Goal: Contribute content: Contribute content

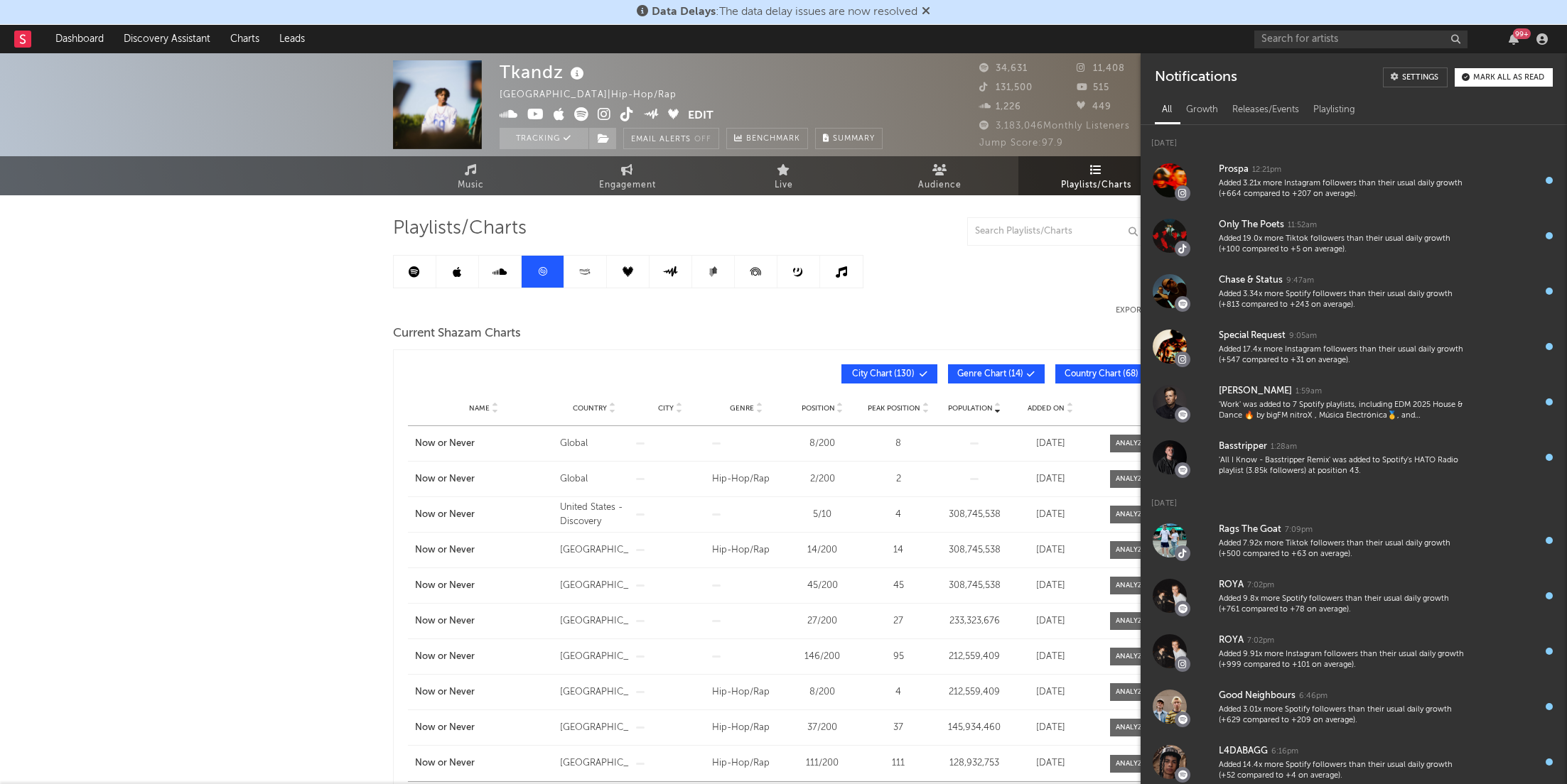
scroll to position [123, 0]
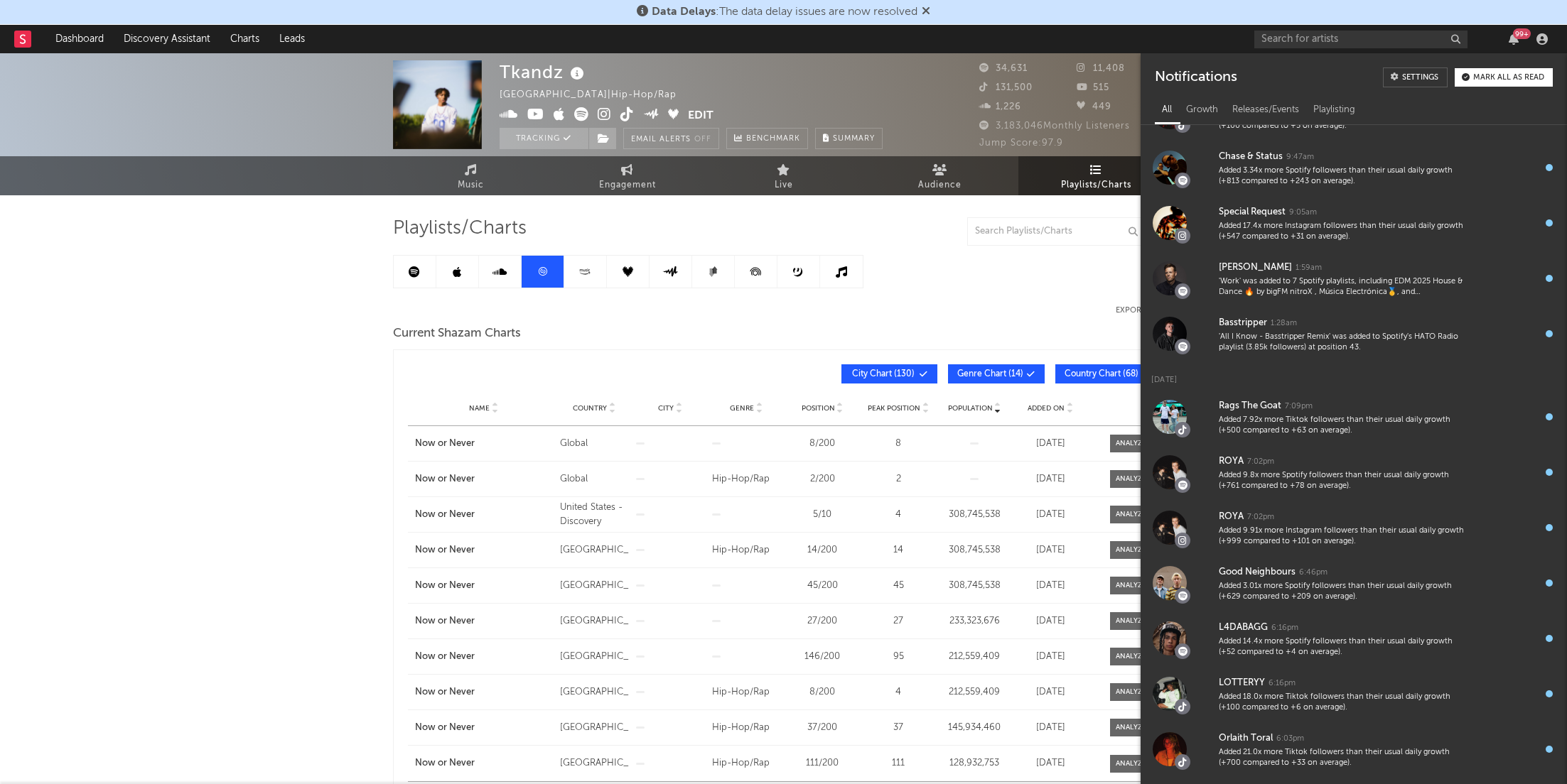
click at [1285, 51] on div "99 +" at bounding box center [1404, 39] width 299 height 29
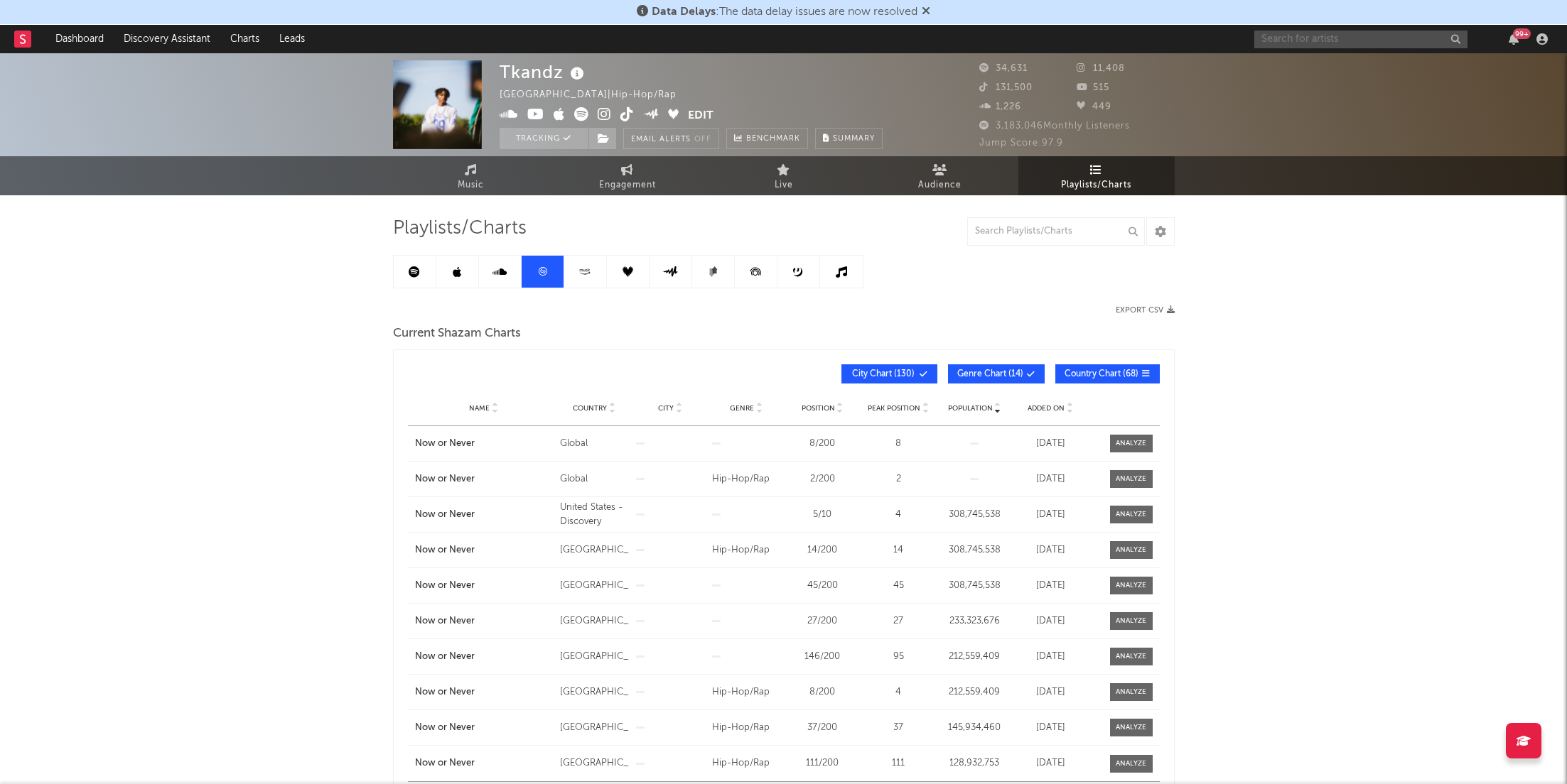
click at [1299, 47] on input "text" at bounding box center [1361, 40] width 213 height 18
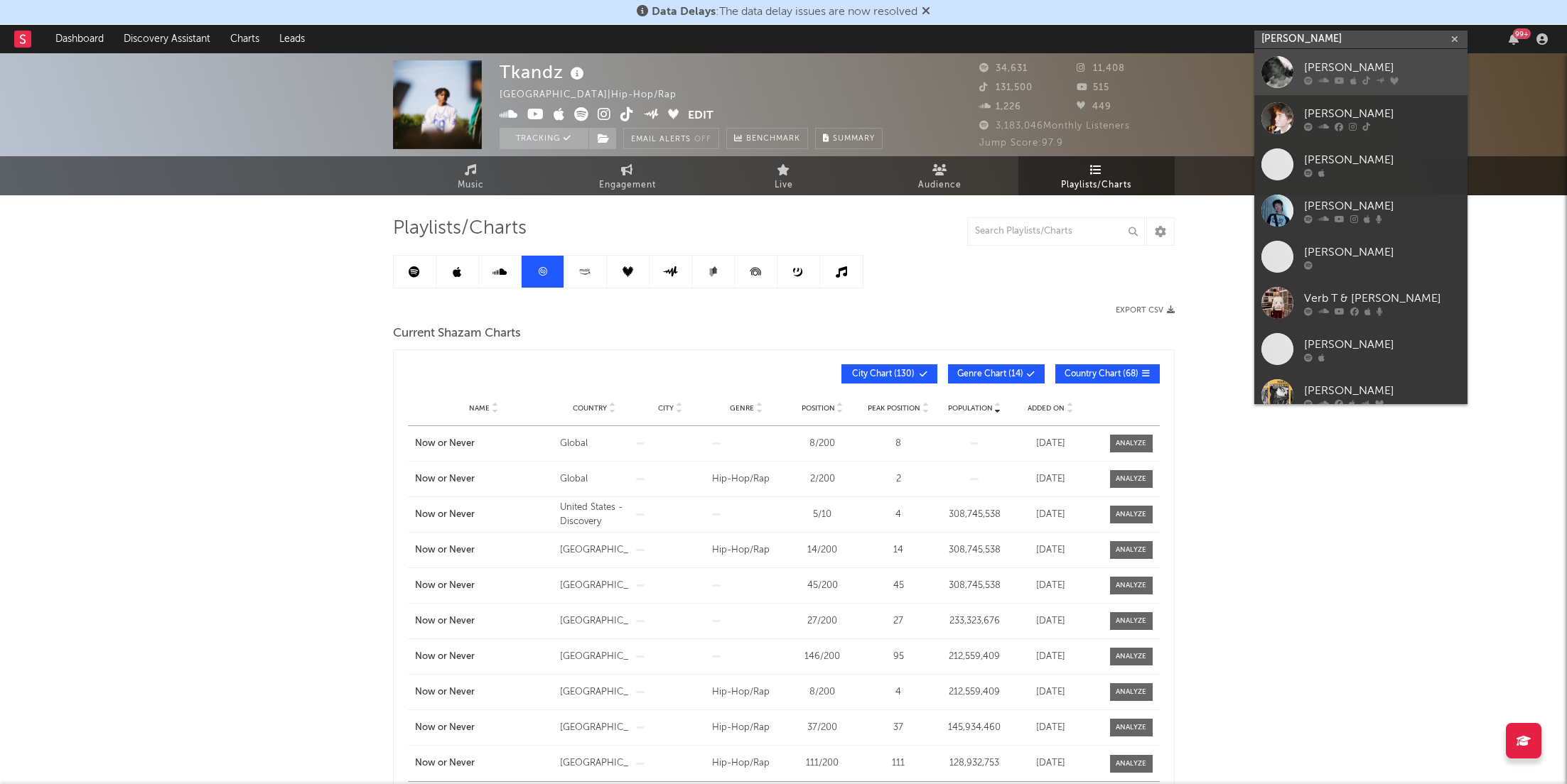
type input "[PERSON_NAME]"
click at [1311, 77] on icon at bounding box center [1308, 80] width 9 height 9
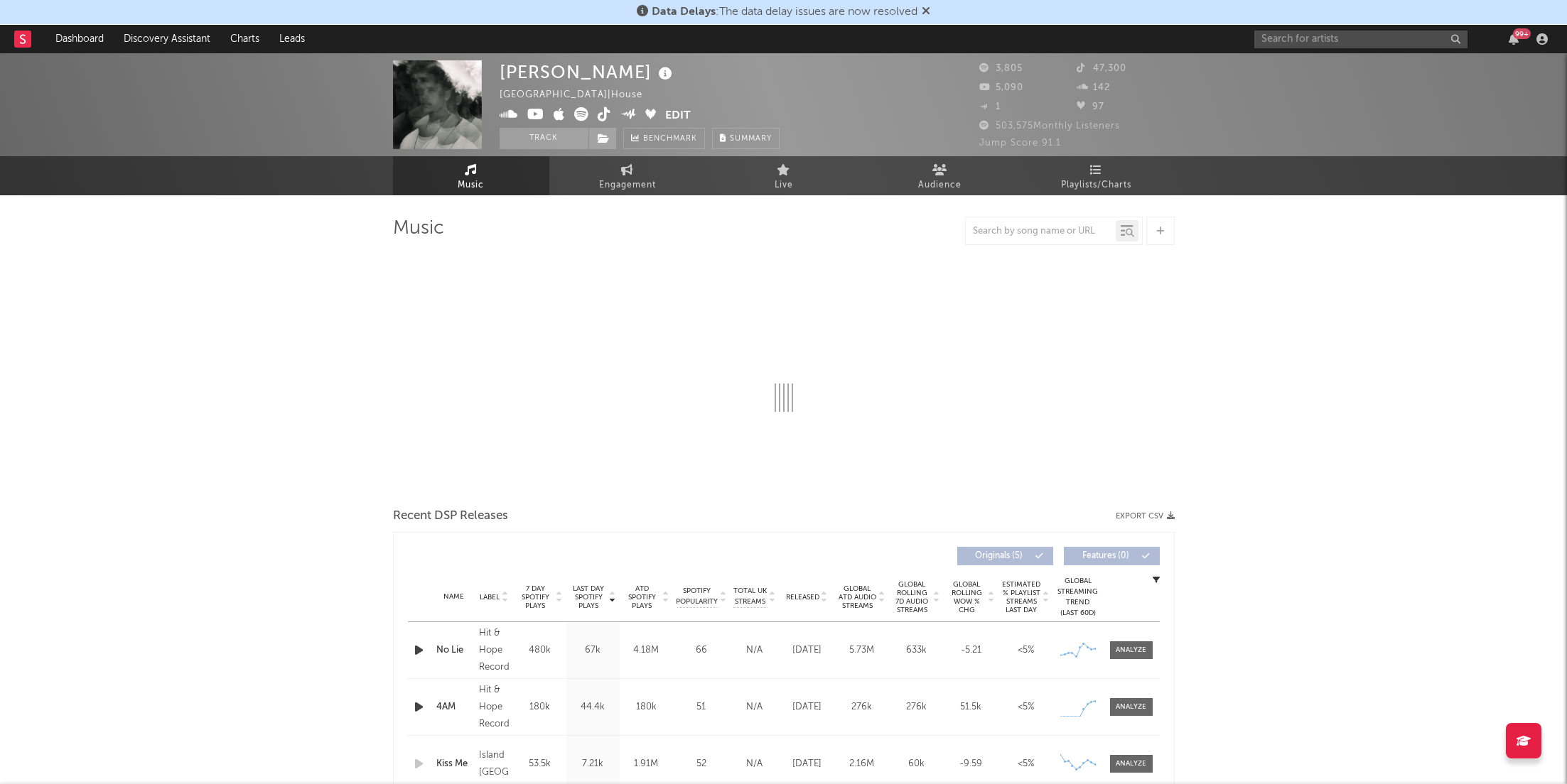
select select "6m"
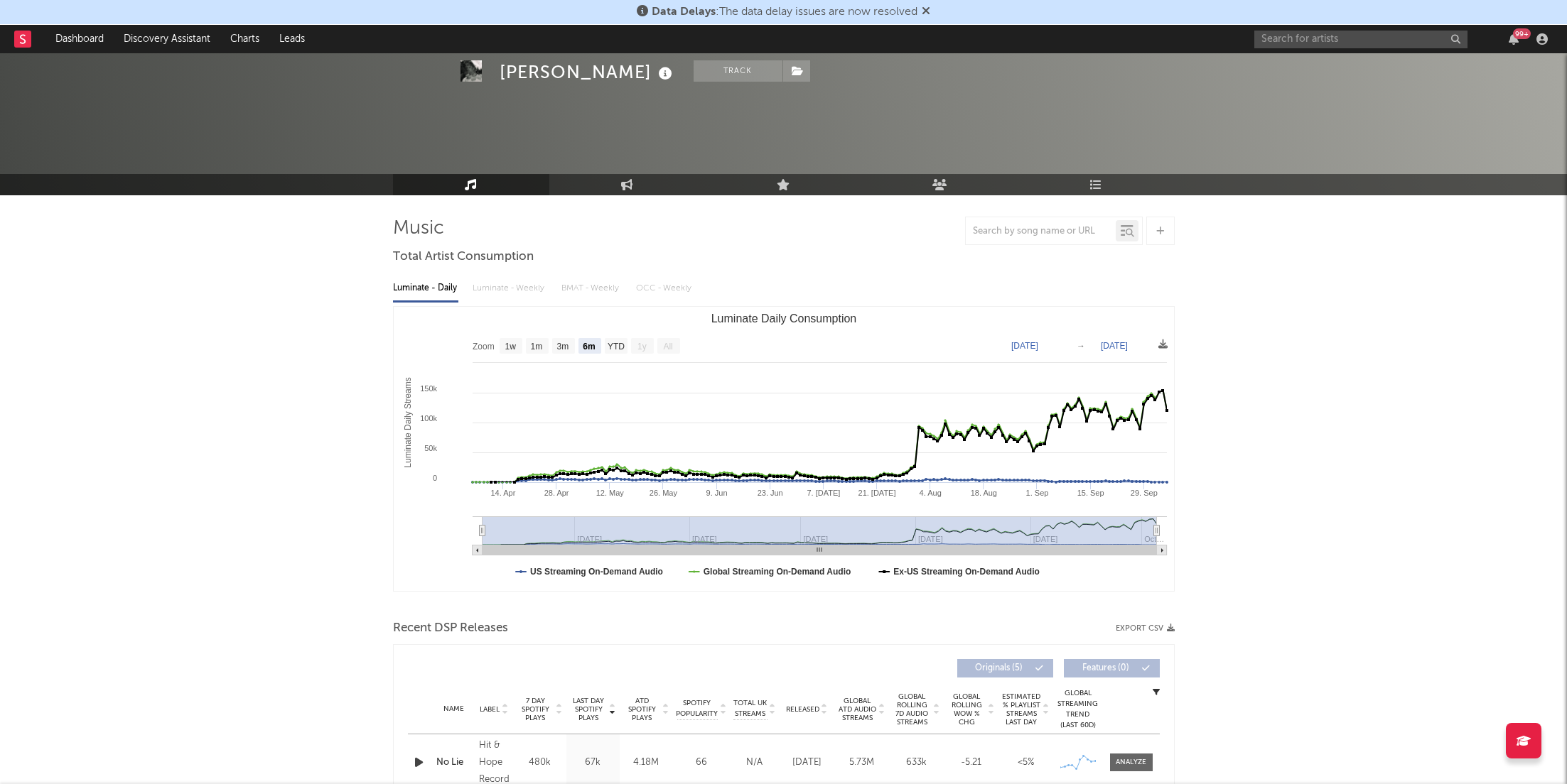
scroll to position [233, 0]
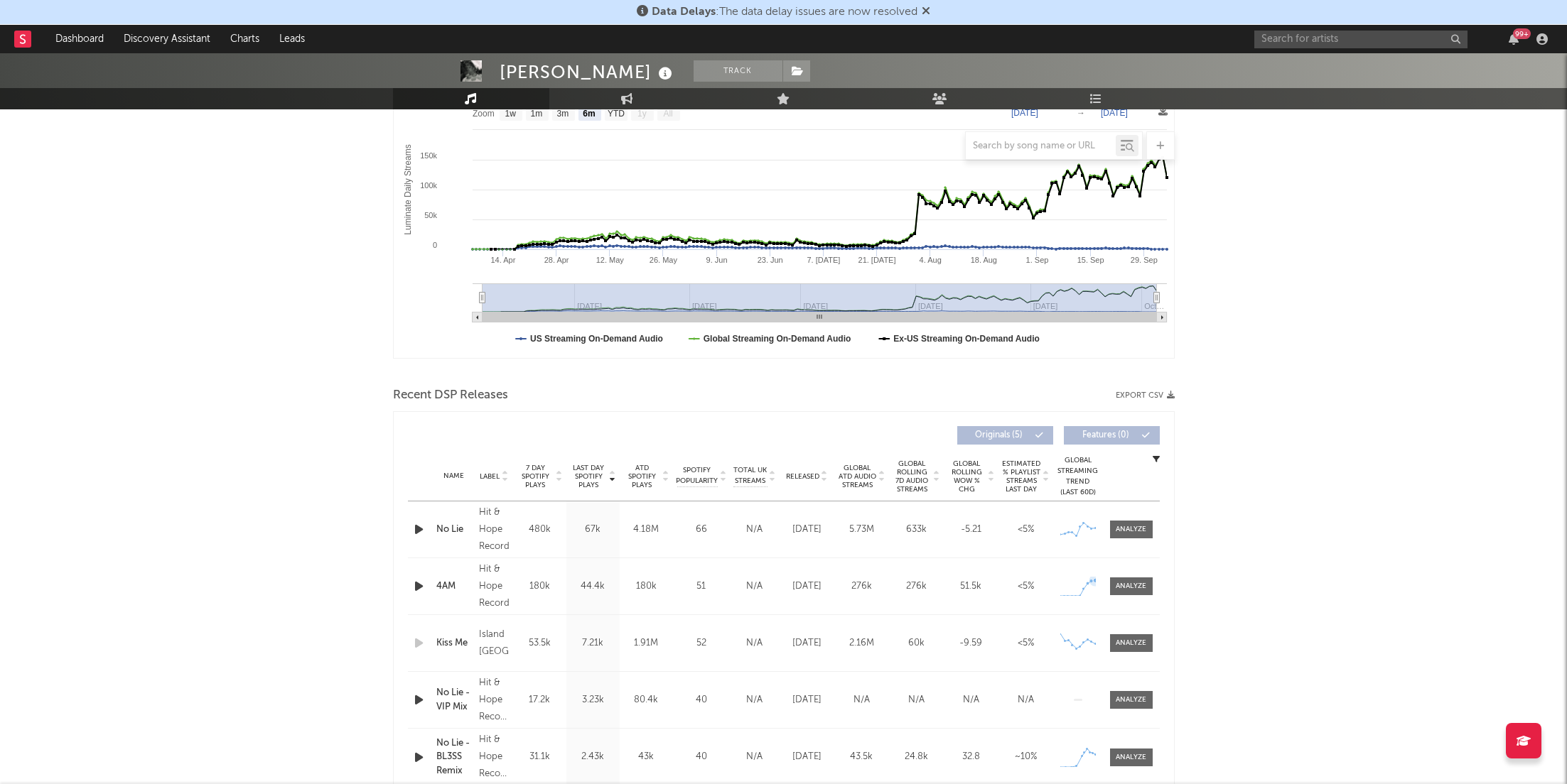
click at [1129, 574] on div "Name 4AM Copyright 2025 Hit & Hope Records Label Hit & Hope Records Album Names…" at bounding box center [784, 586] width 752 height 56
click at [1144, 595] on div "Name 4AM Copyright 2025 Hit & Hope Records Label Hit & Hope Records Album Names…" at bounding box center [784, 586] width 752 height 56
click at [1137, 586] on div at bounding box center [1131, 586] width 31 height 11
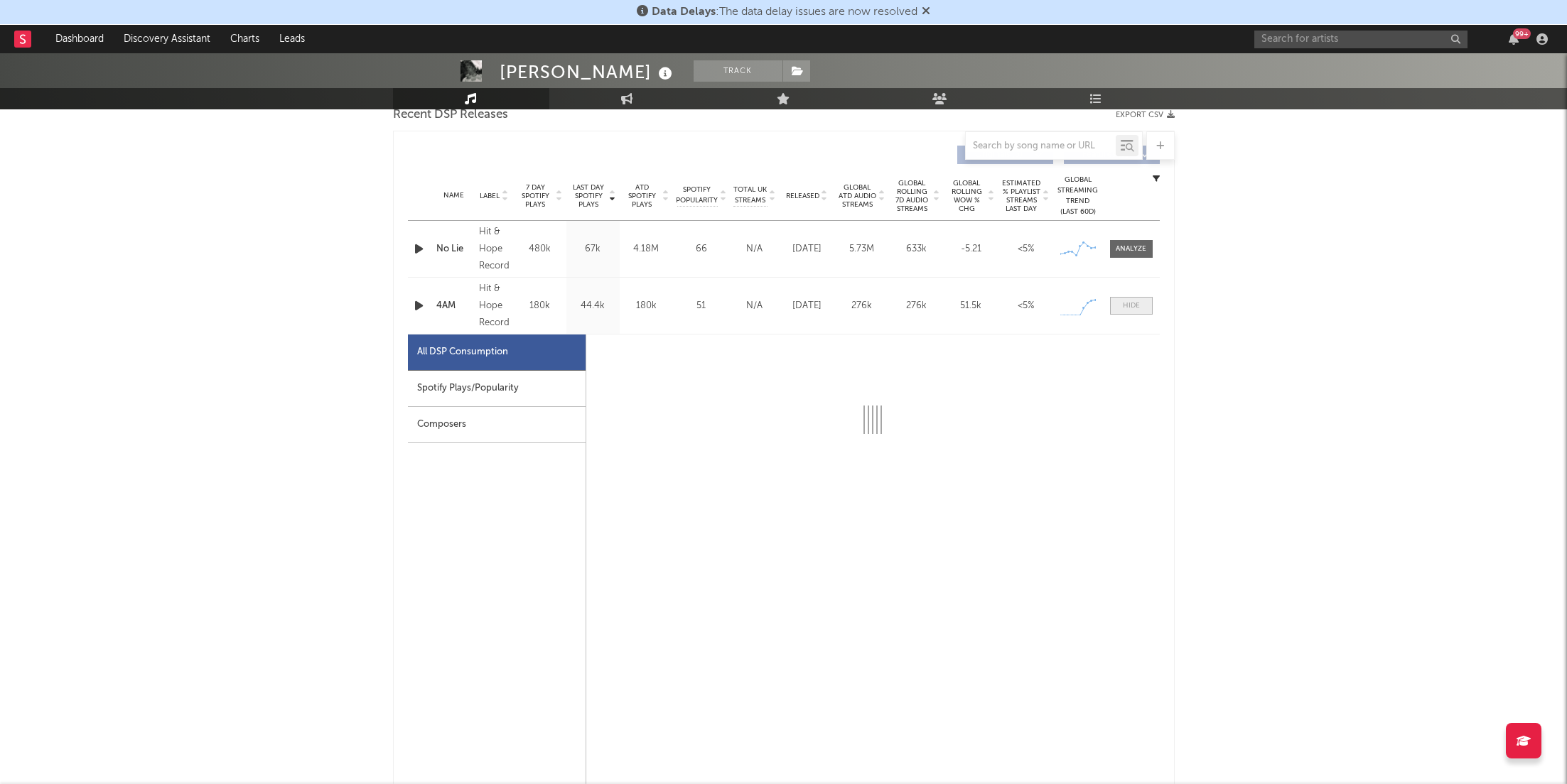
select select "1w"
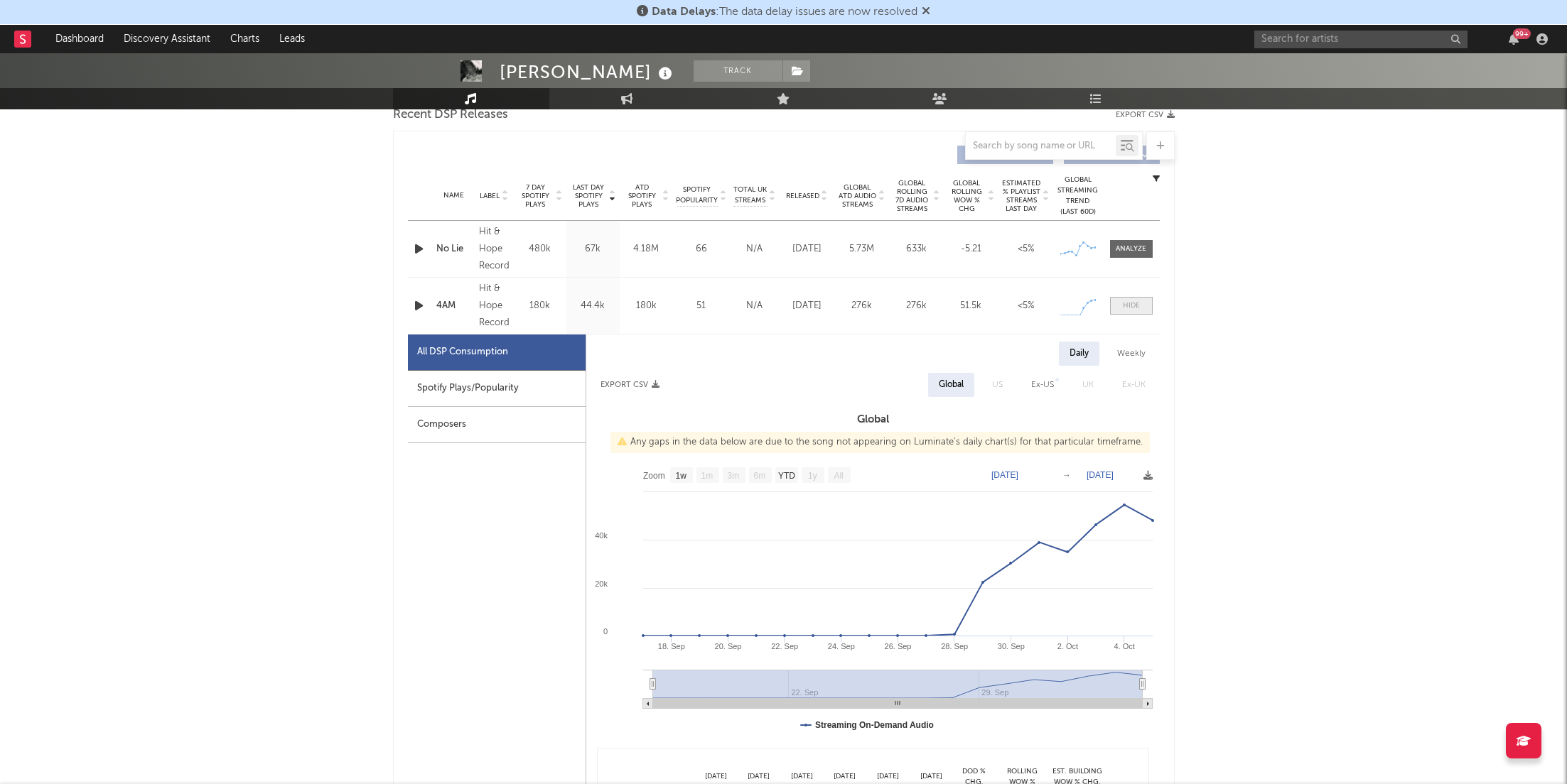
scroll to position [575, 0]
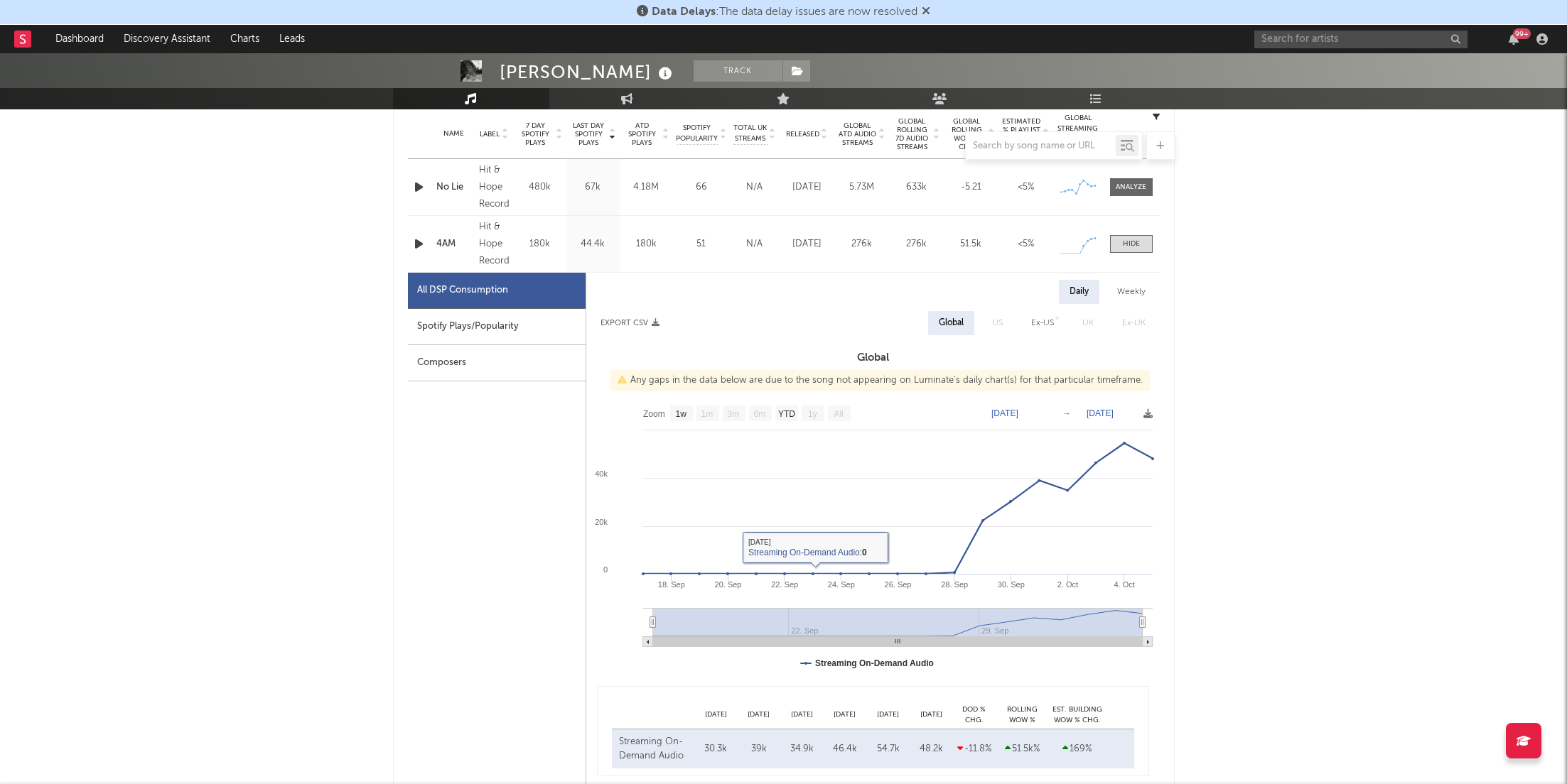
click at [513, 315] on div "Spotify Plays/Popularity" at bounding box center [497, 327] width 177 height 36
select select "1w"
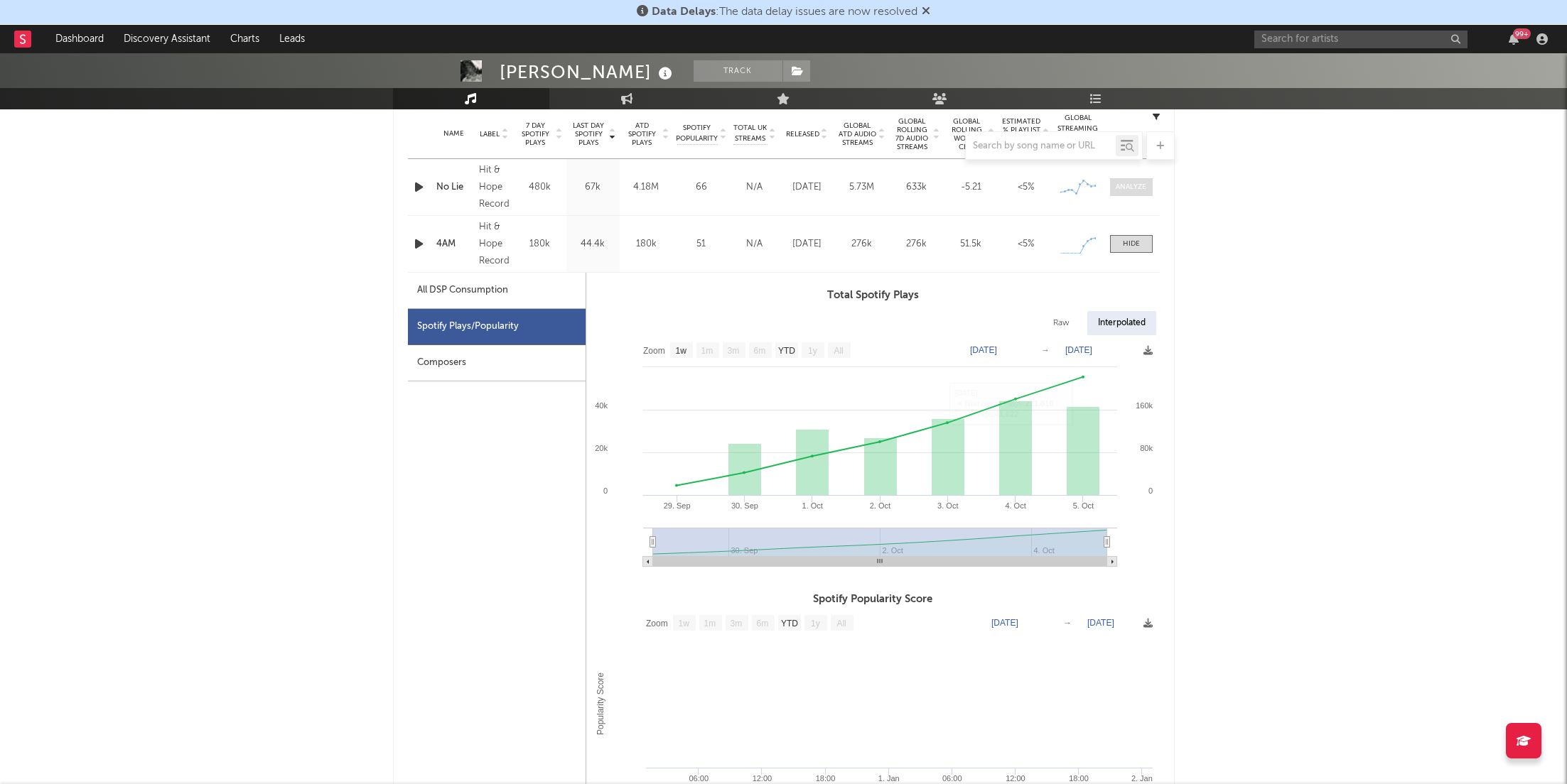
click at [1139, 179] on span at bounding box center [1131, 187] width 43 height 18
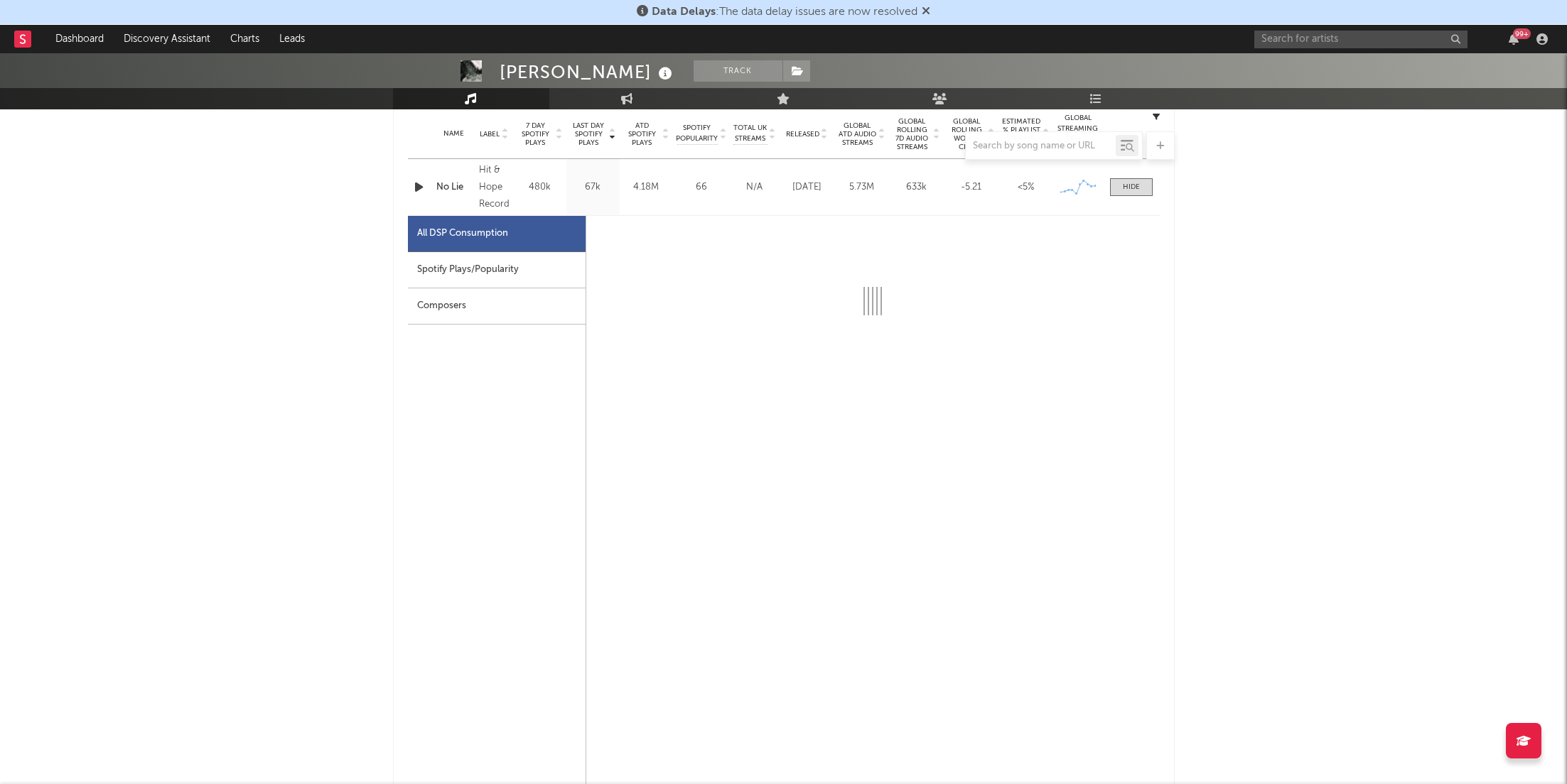
select select "1w"
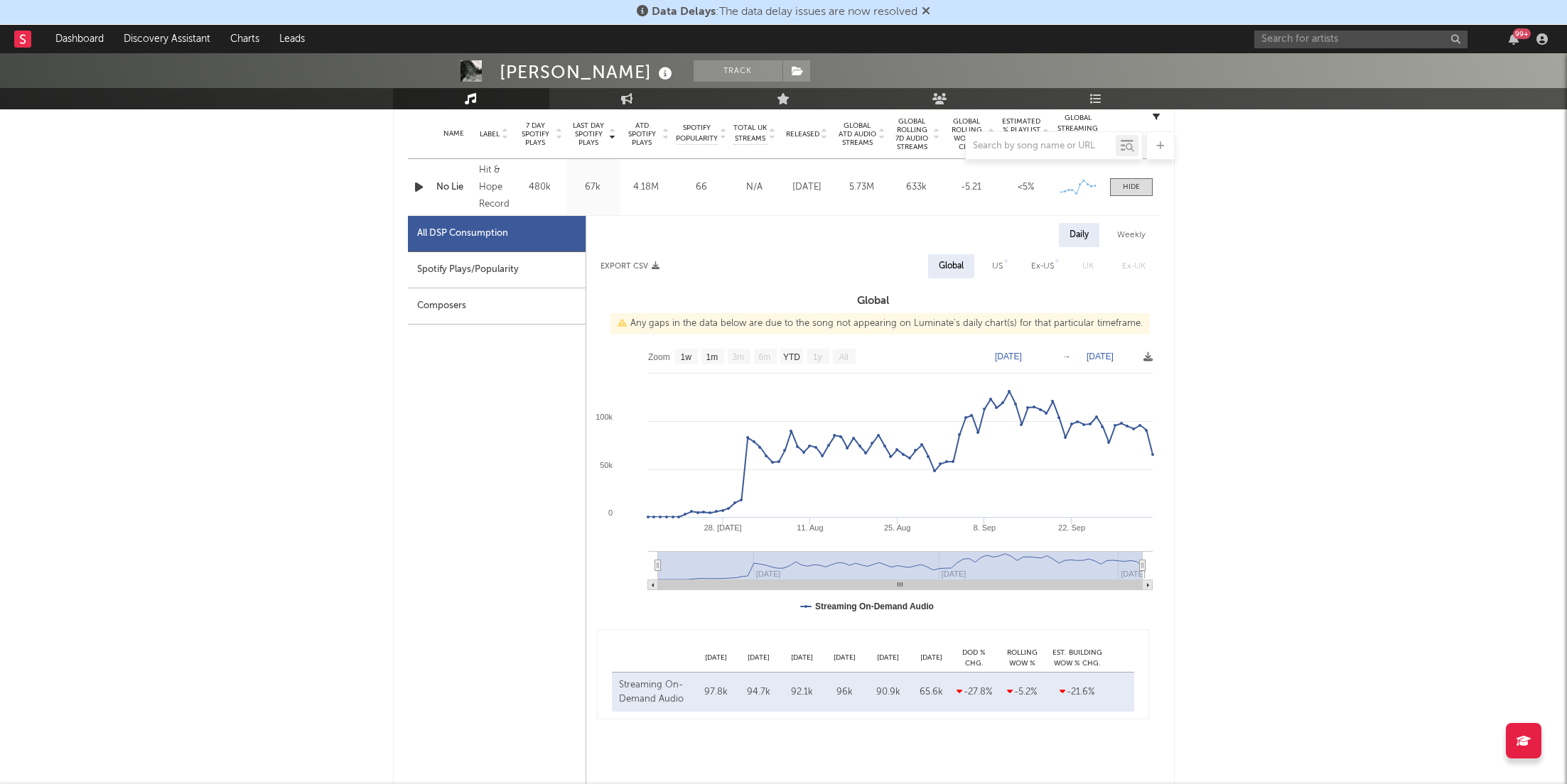
click at [527, 263] on div "Spotify Plays/Popularity" at bounding box center [497, 270] width 177 height 36
select select "1w"
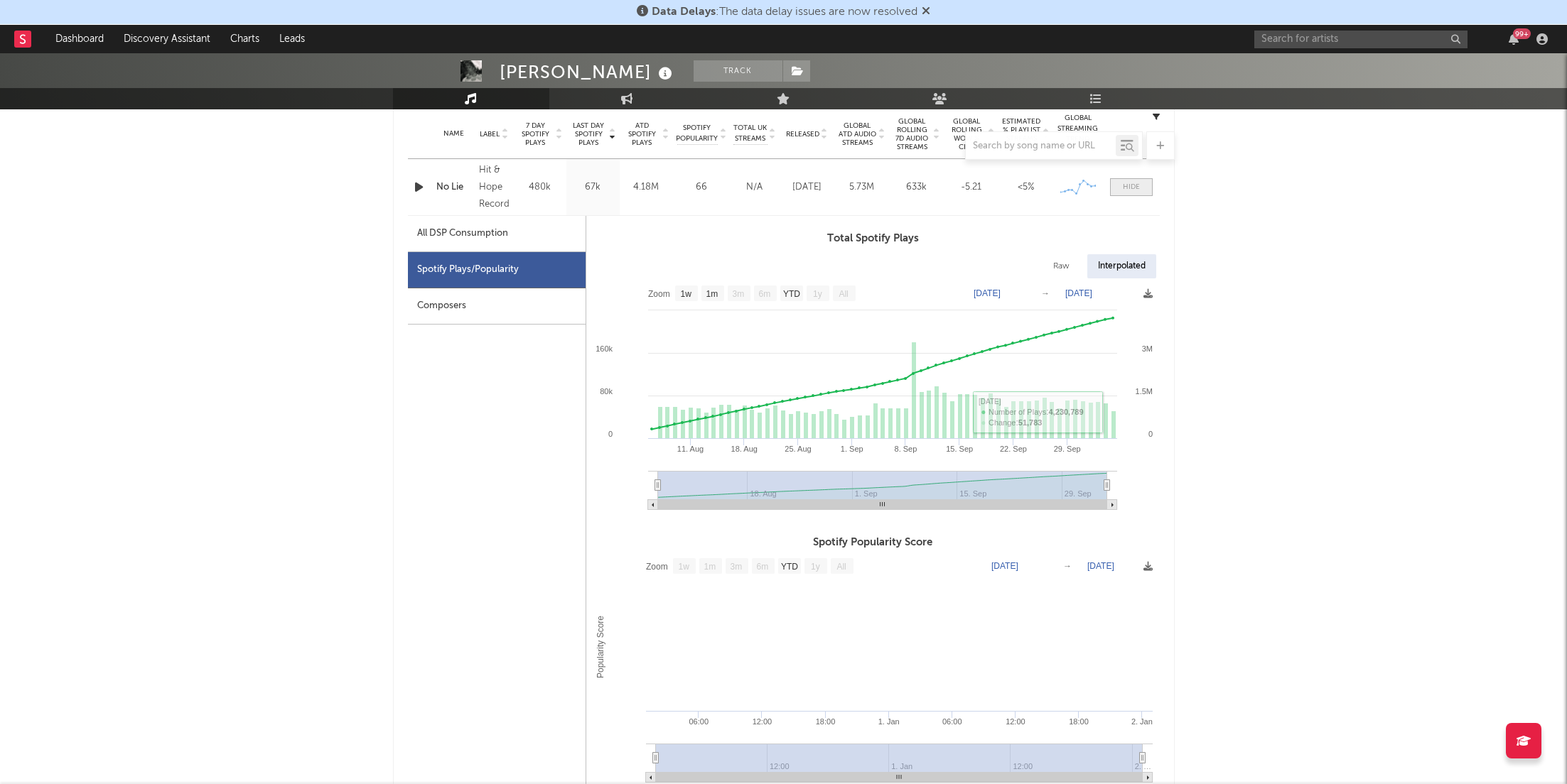
click at [1134, 188] on div at bounding box center [1131, 187] width 17 height 11
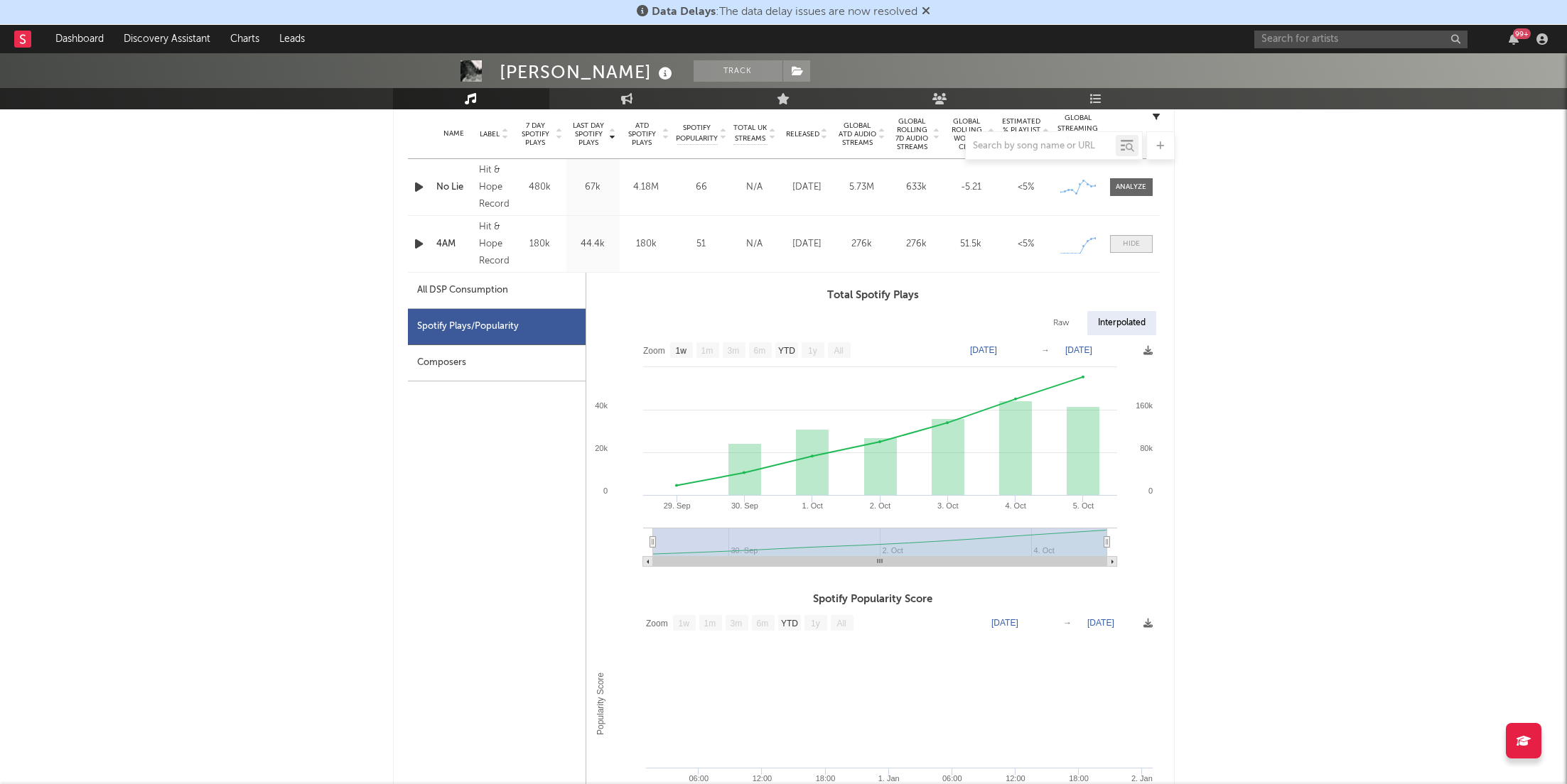
click at [1142, 250] on span at bounding box center [1131, 244] width 43 height 18
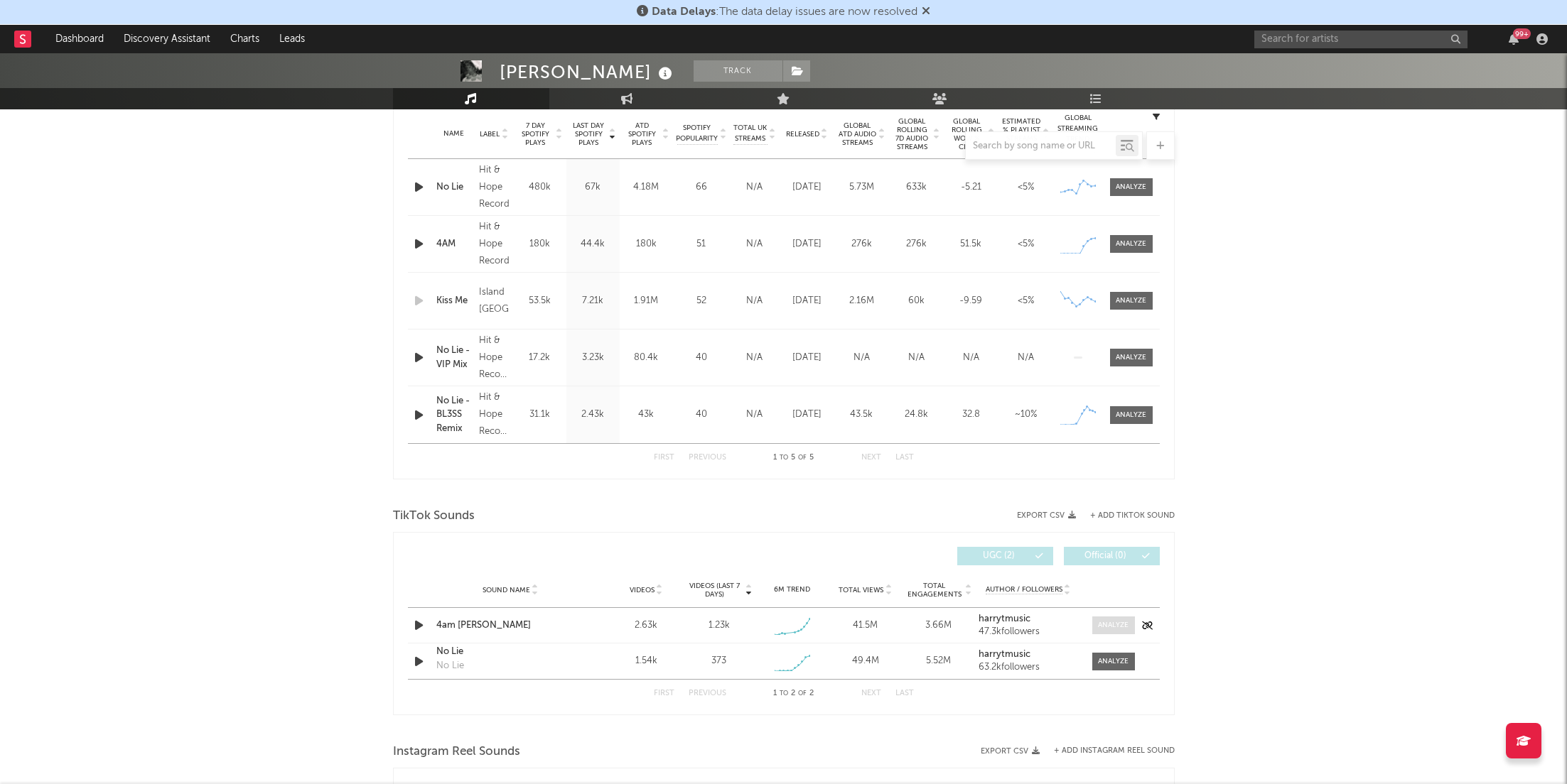
click at [1109, 620] on div at bounding box center [1113, 625] width 31 height 11
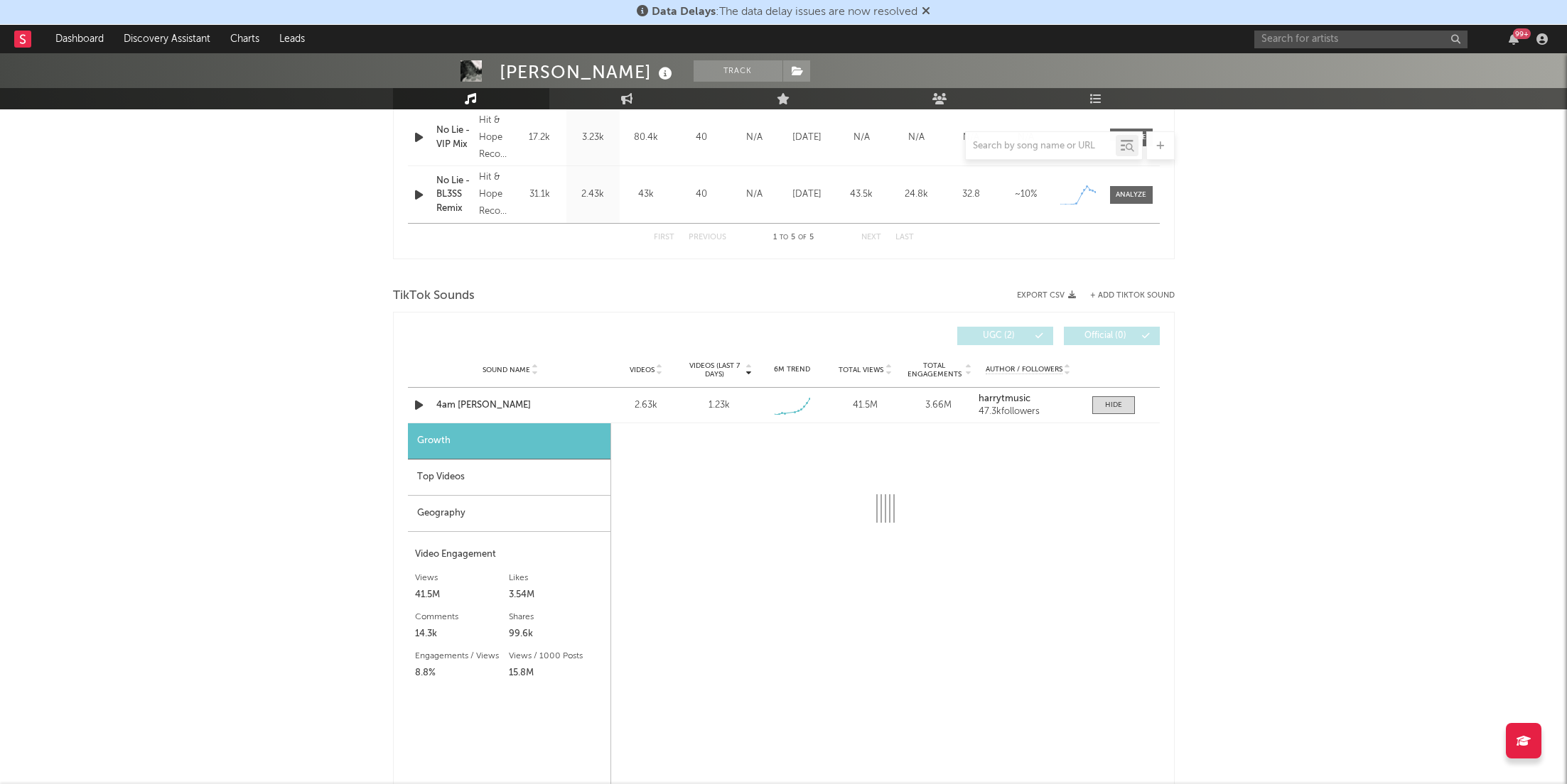
select select "1w"
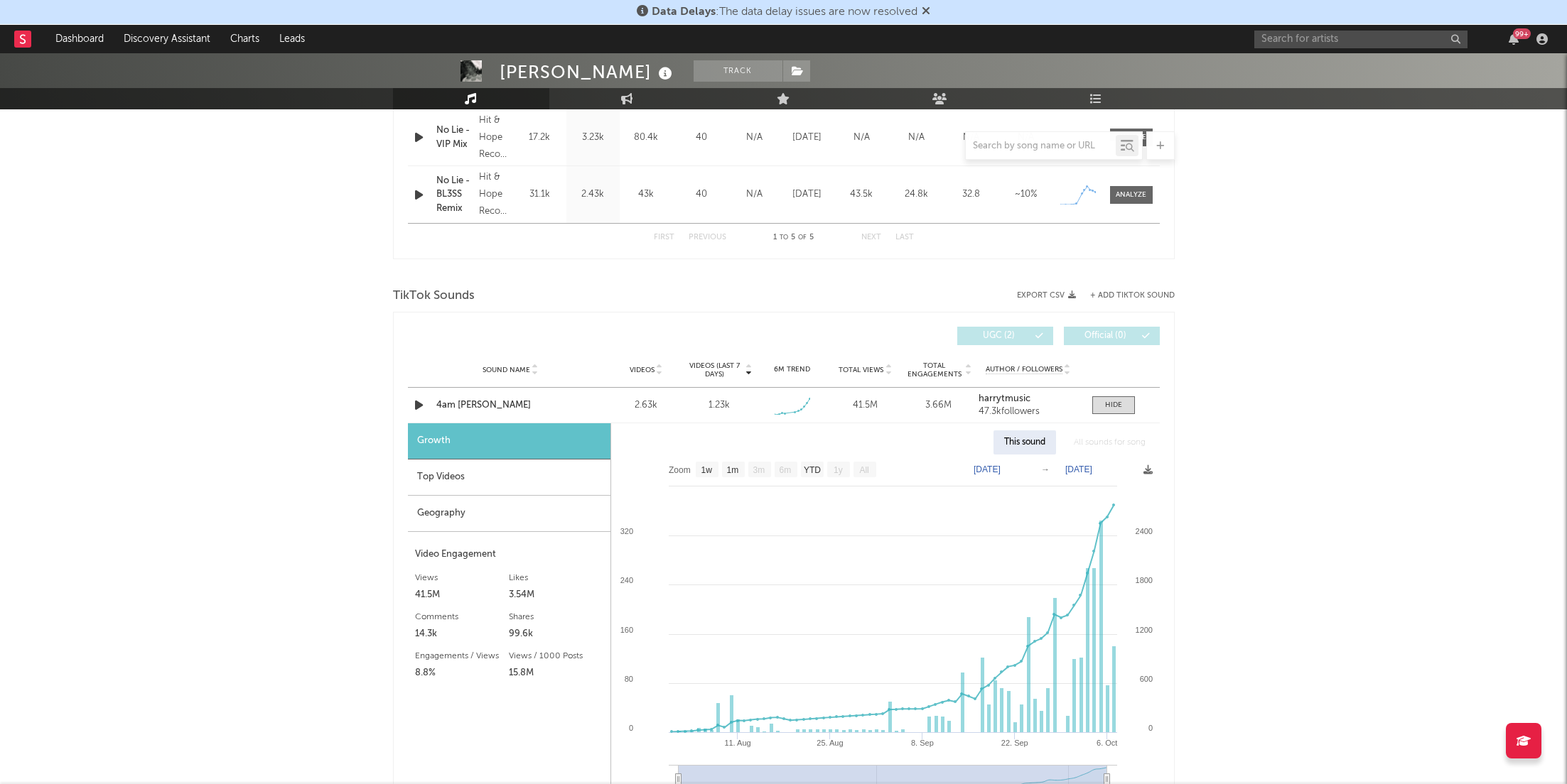
scroll to position [806, 0]
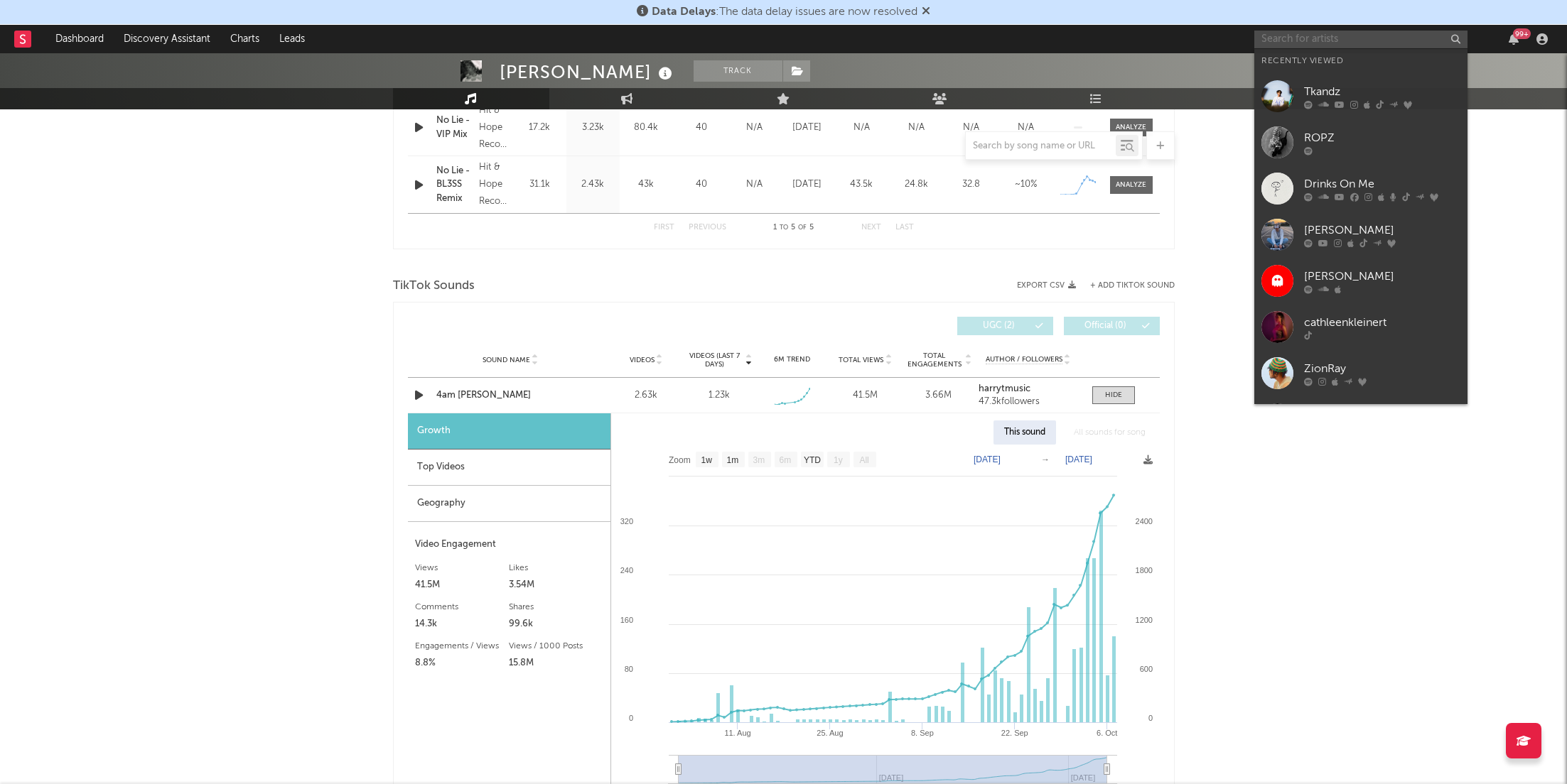
click at [1285, 43] on input "text" at bounding box center [1361, 40] width 213 height 18
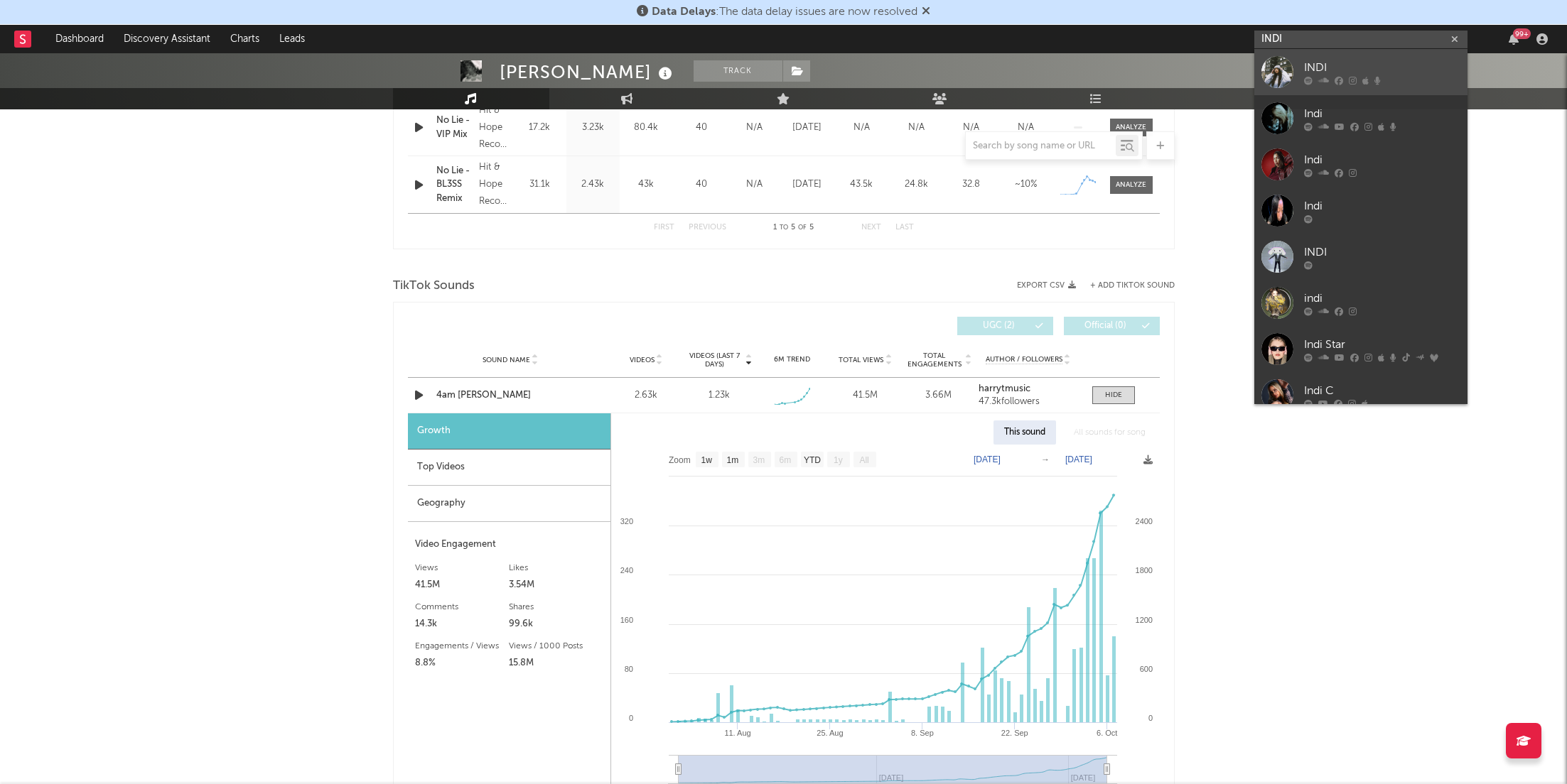
type input "INDI"
click at [1325, 77] on icon at bounding box center [1323, 80] width 11 height 9
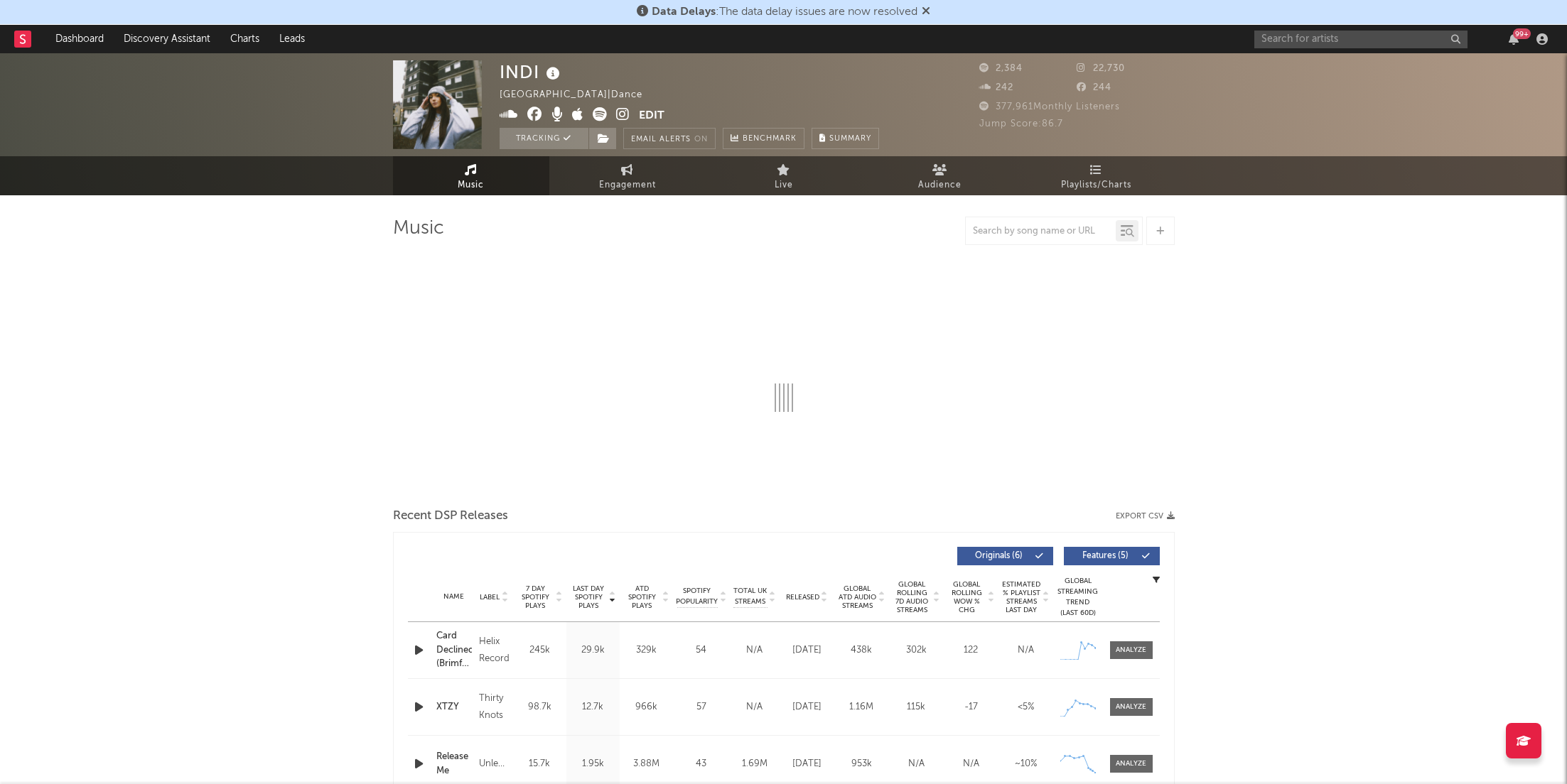
select select "1w"
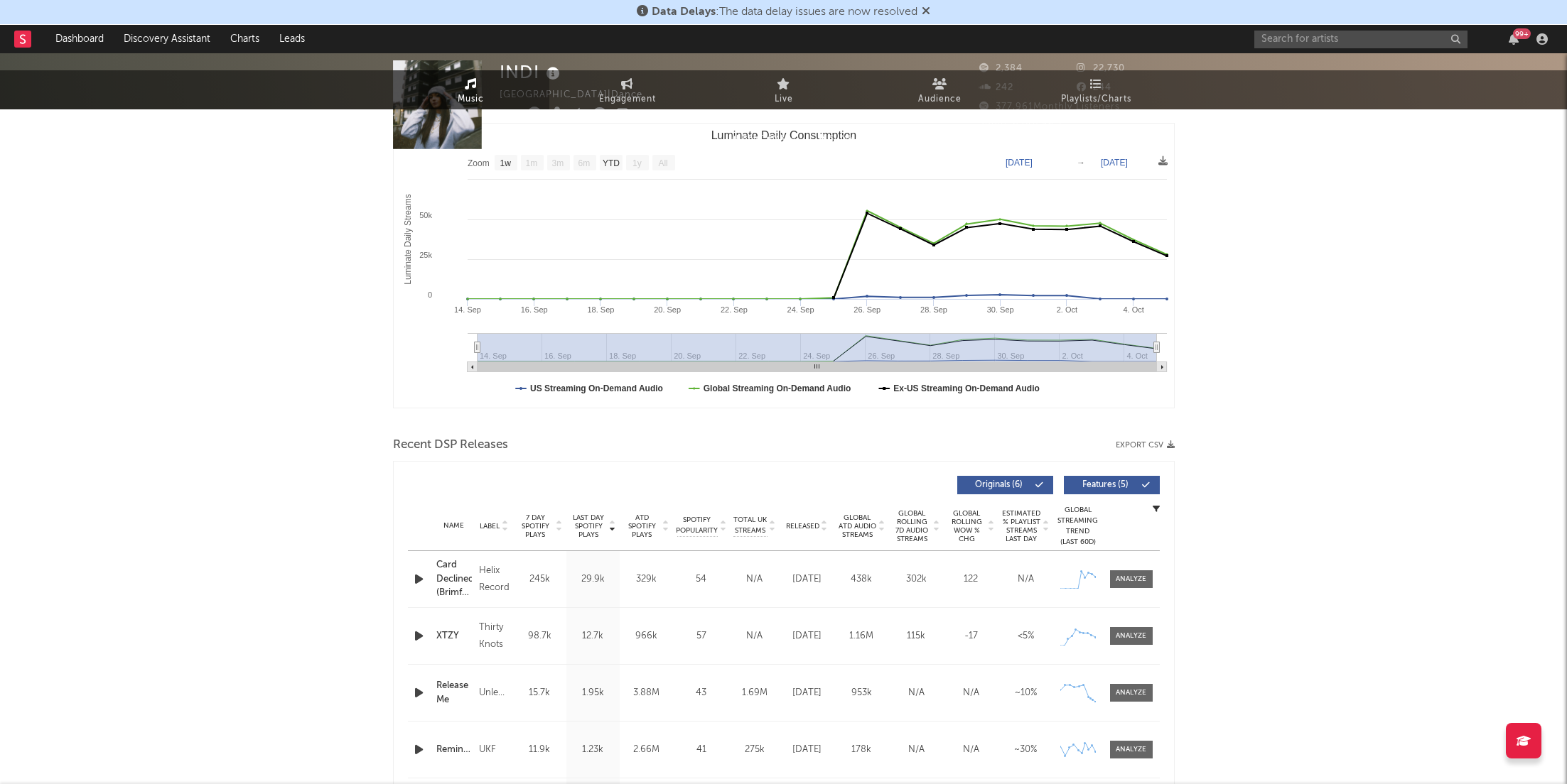
scroll to position [230, 0]
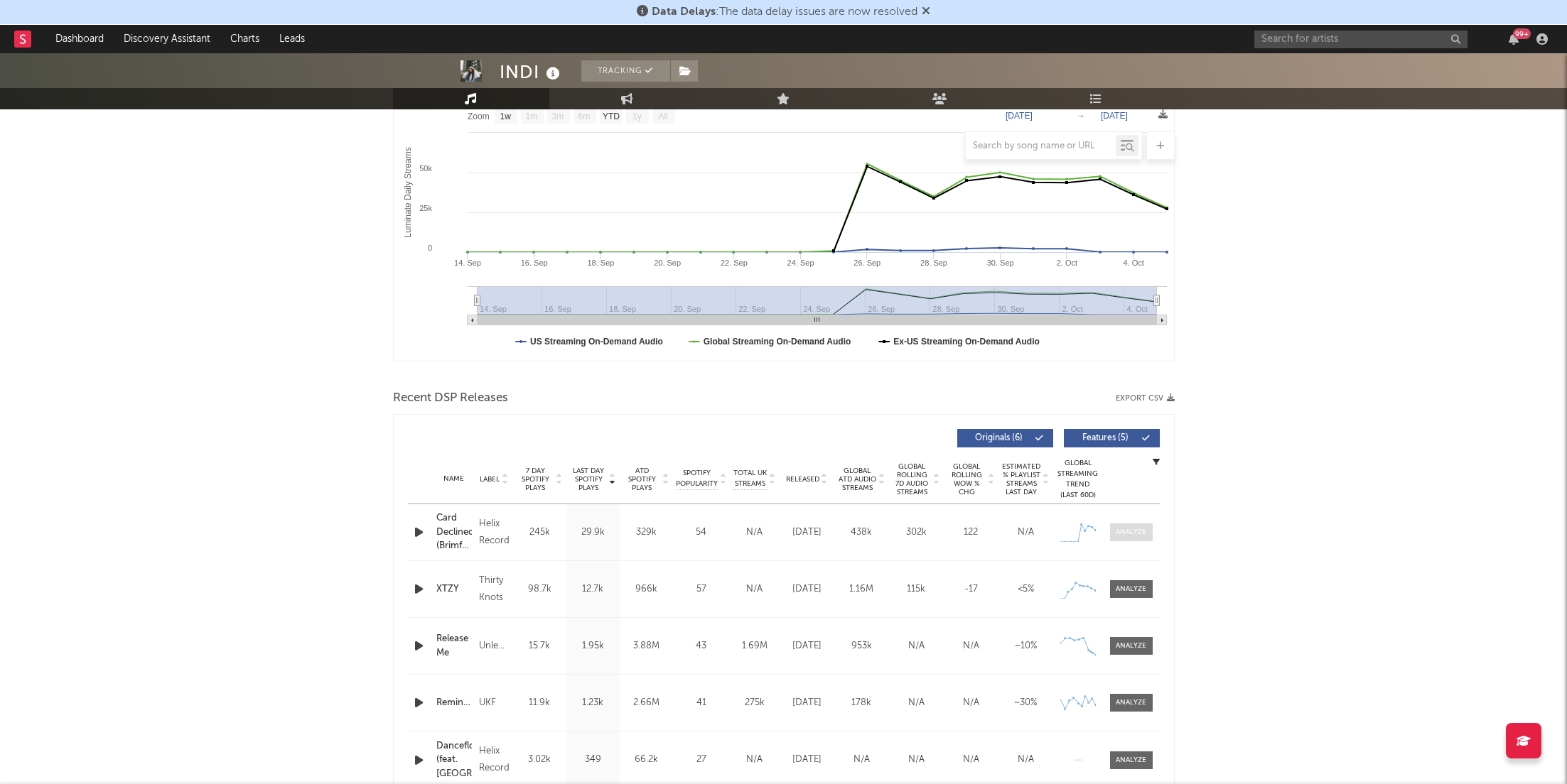
click at [1128, 527] on div at bounding box center [1131, 532] width 31 height 11
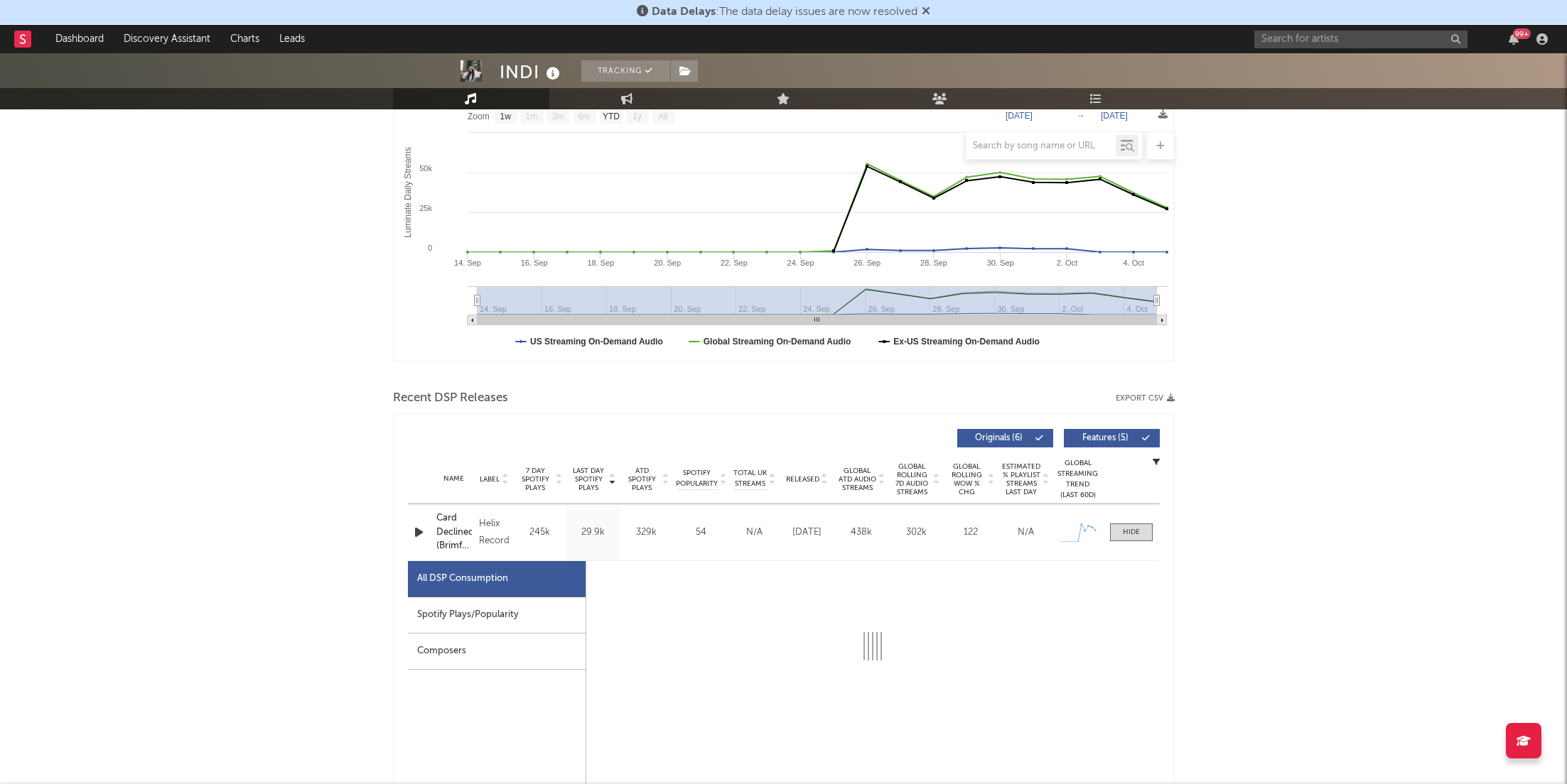
select select "1w"
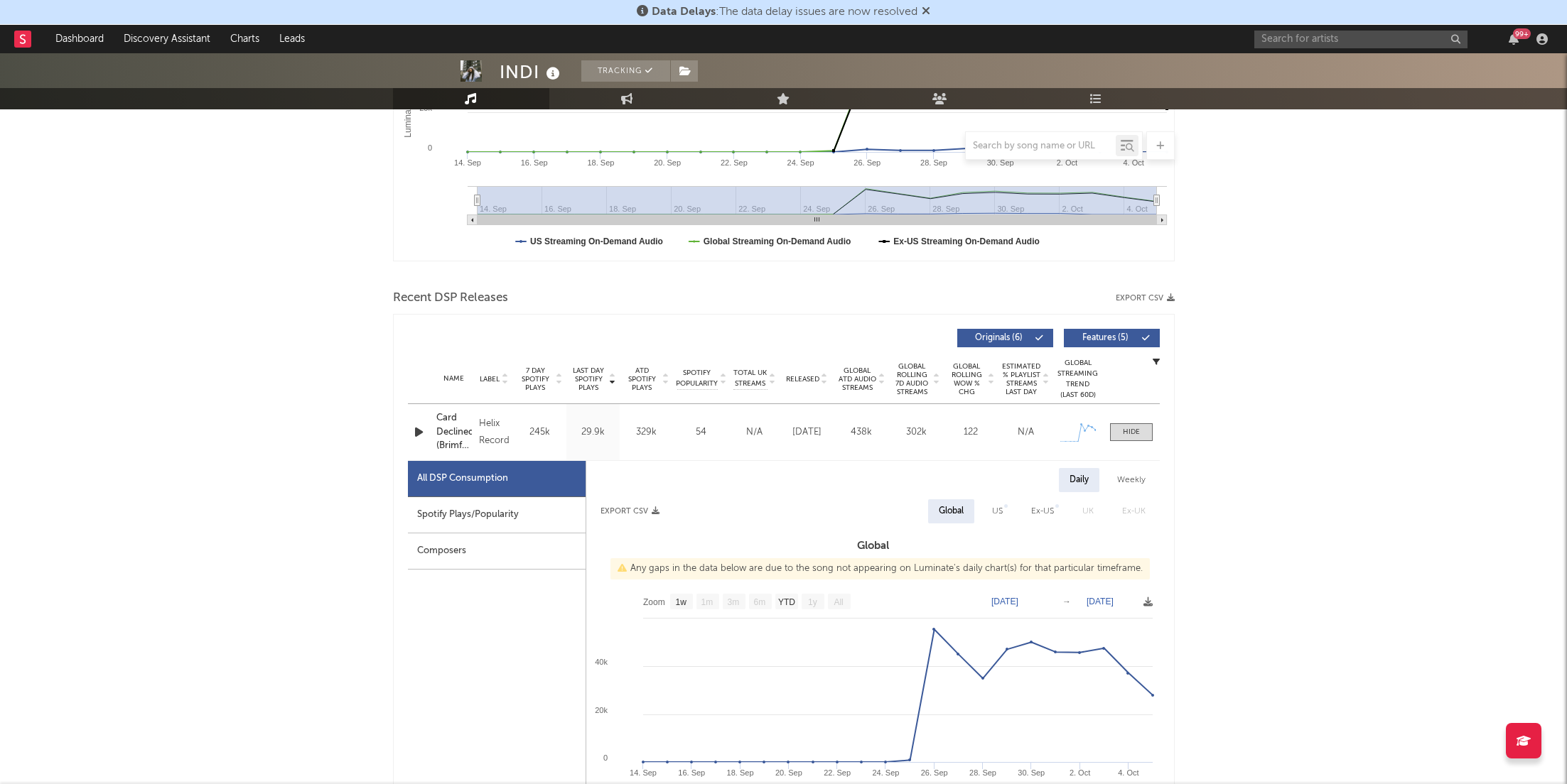
scroll to position [339, 0]
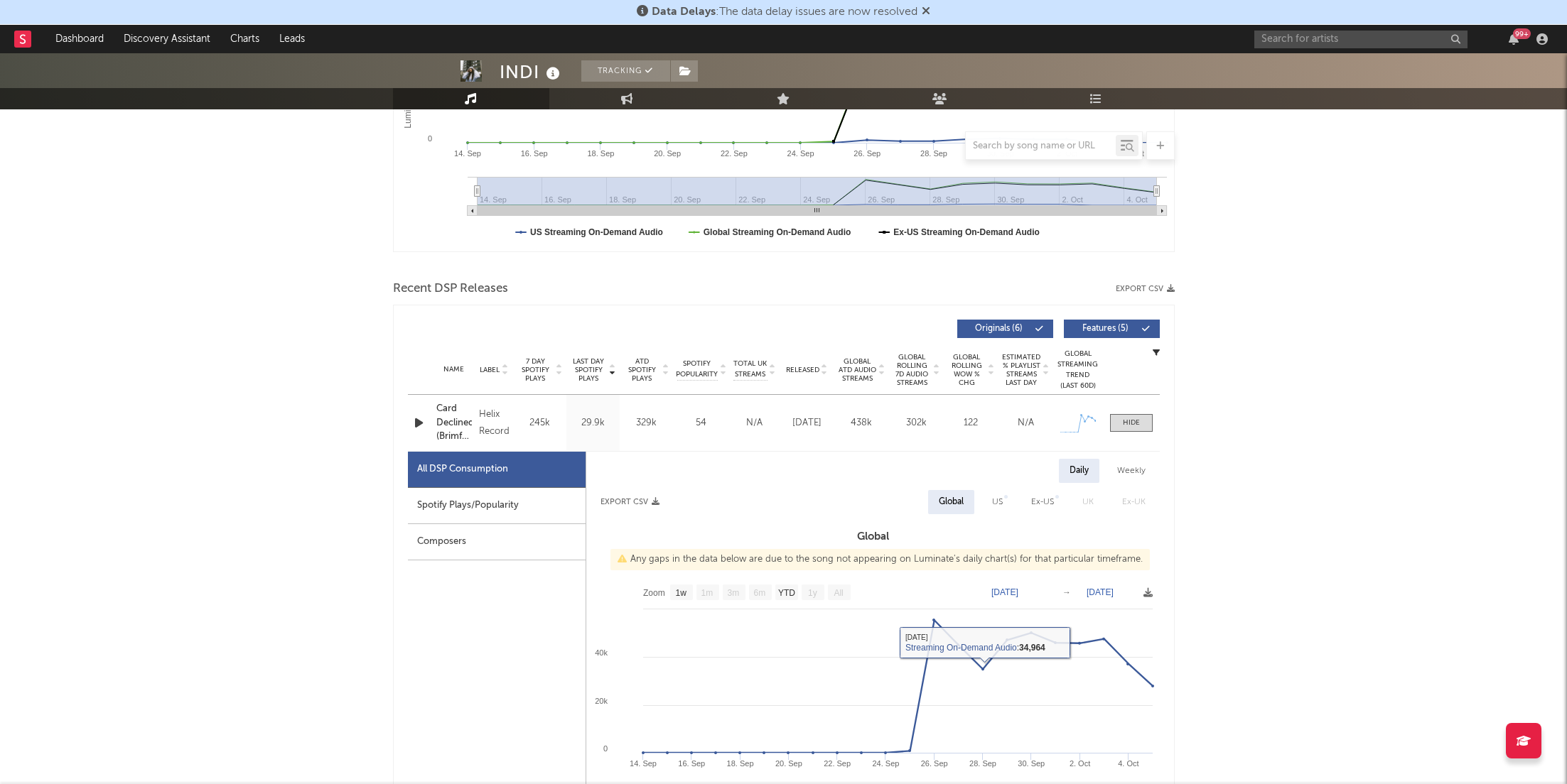
click at [536, 488] on div "Spotify Plays/Popularity" at bounding box center [497, 505] width 177 height 36
select select "1w"
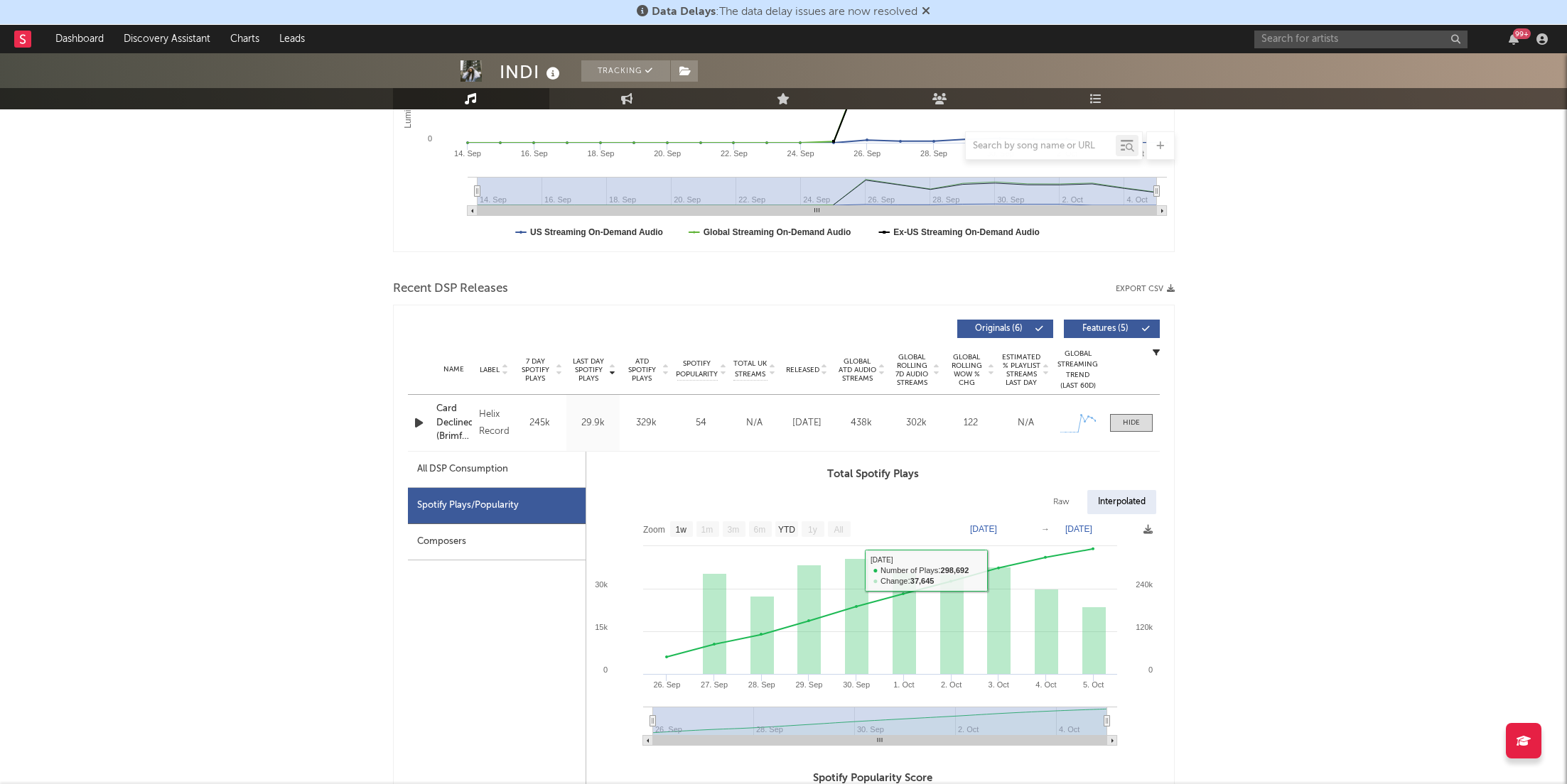
click at [418, 421] on icon "button" at bounding box center [418, 423] width 15 height 18
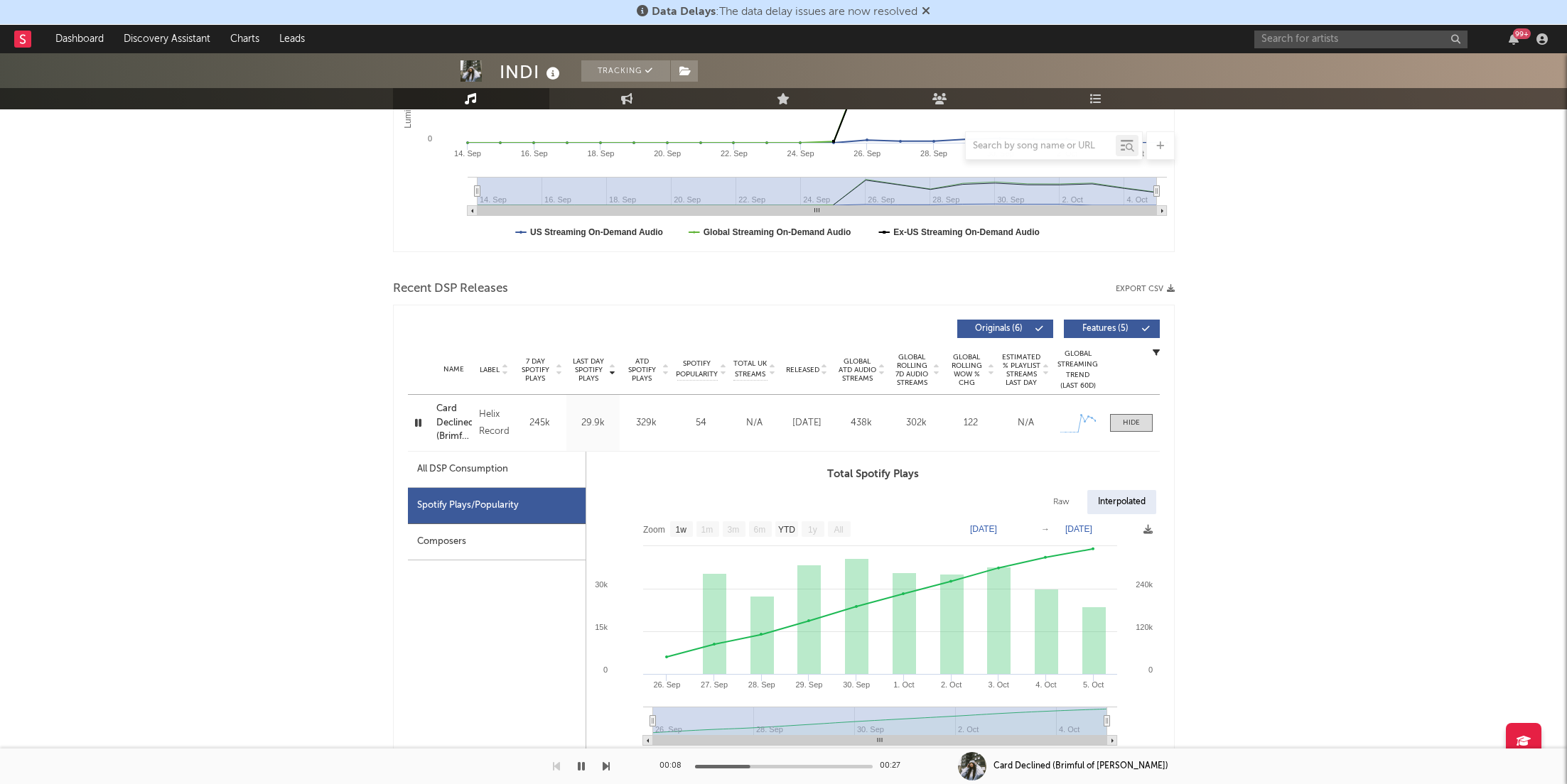
click at [555, 486] on div "All DSP Consumption" at bounding box center [497, 470] width 177 height 36
select select "1w"
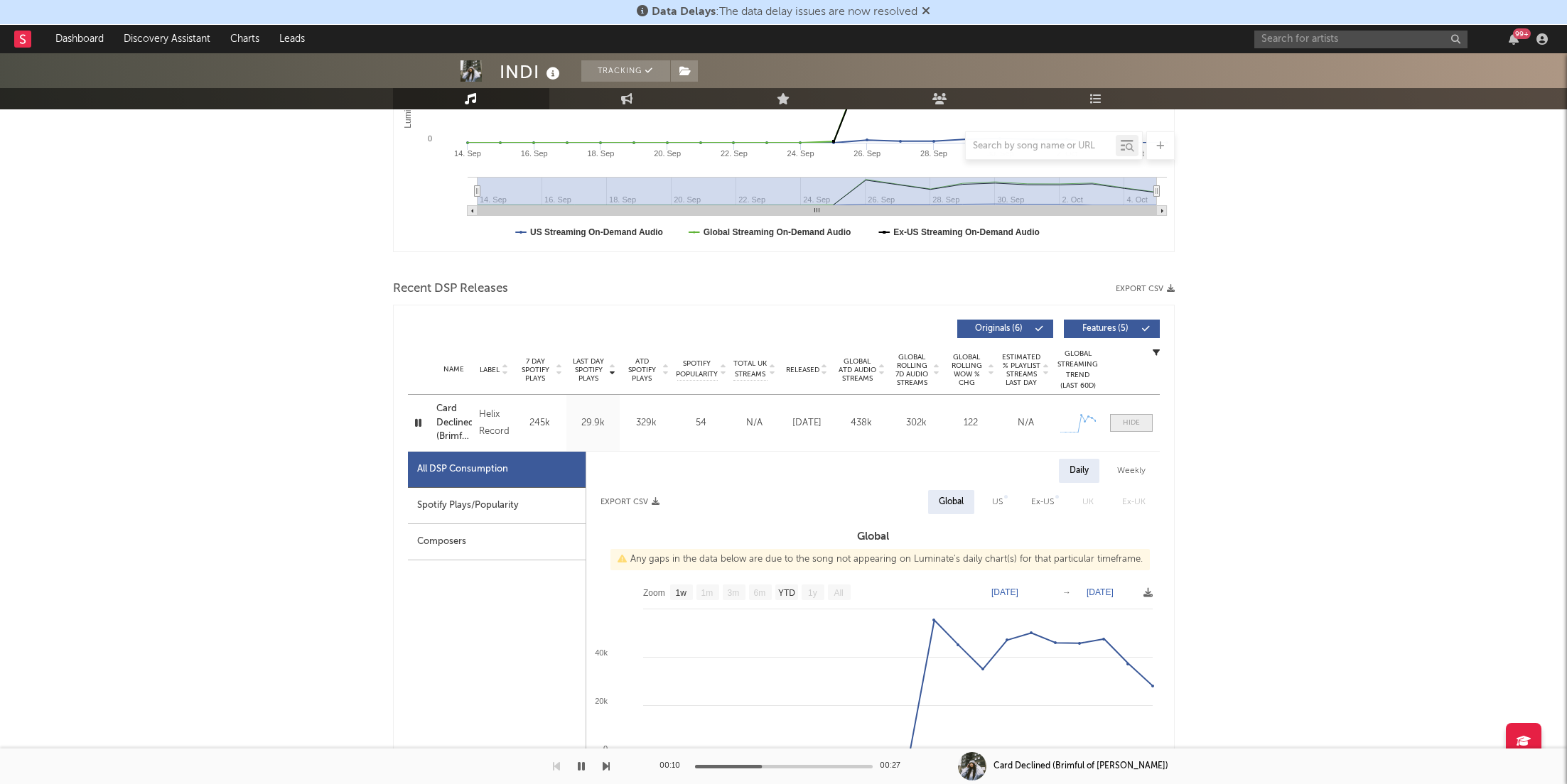
click at [1138, 420] on div at bounding box center [1131, 423] width 17 height 11
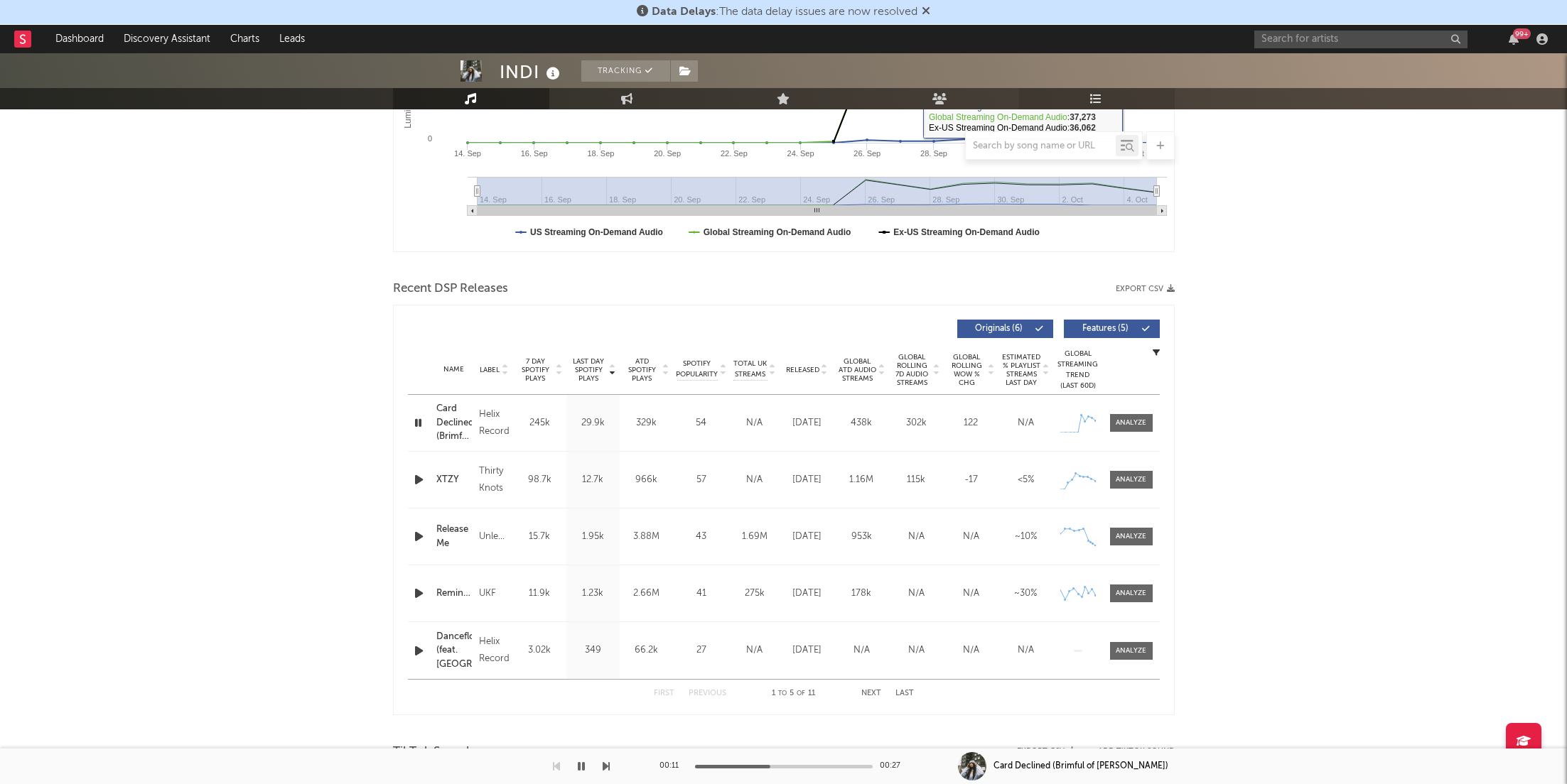
click at [1109, 94] on link "Playlists/Charts" at bounding box center [1096, 98] width 156 height 21
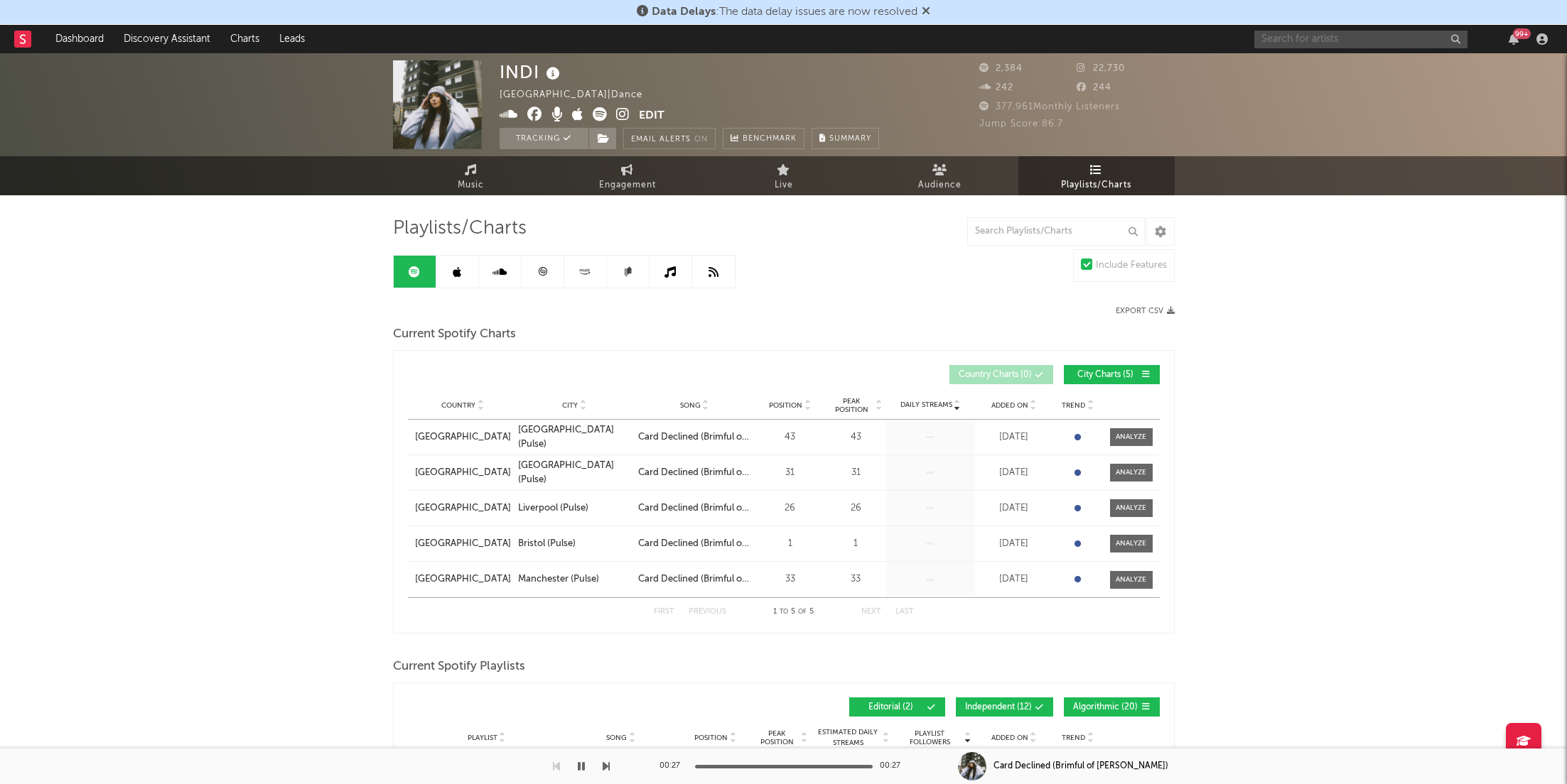
click at [1298, 36] on input "text" at bounding box center [1361, 40] width 213 height 18
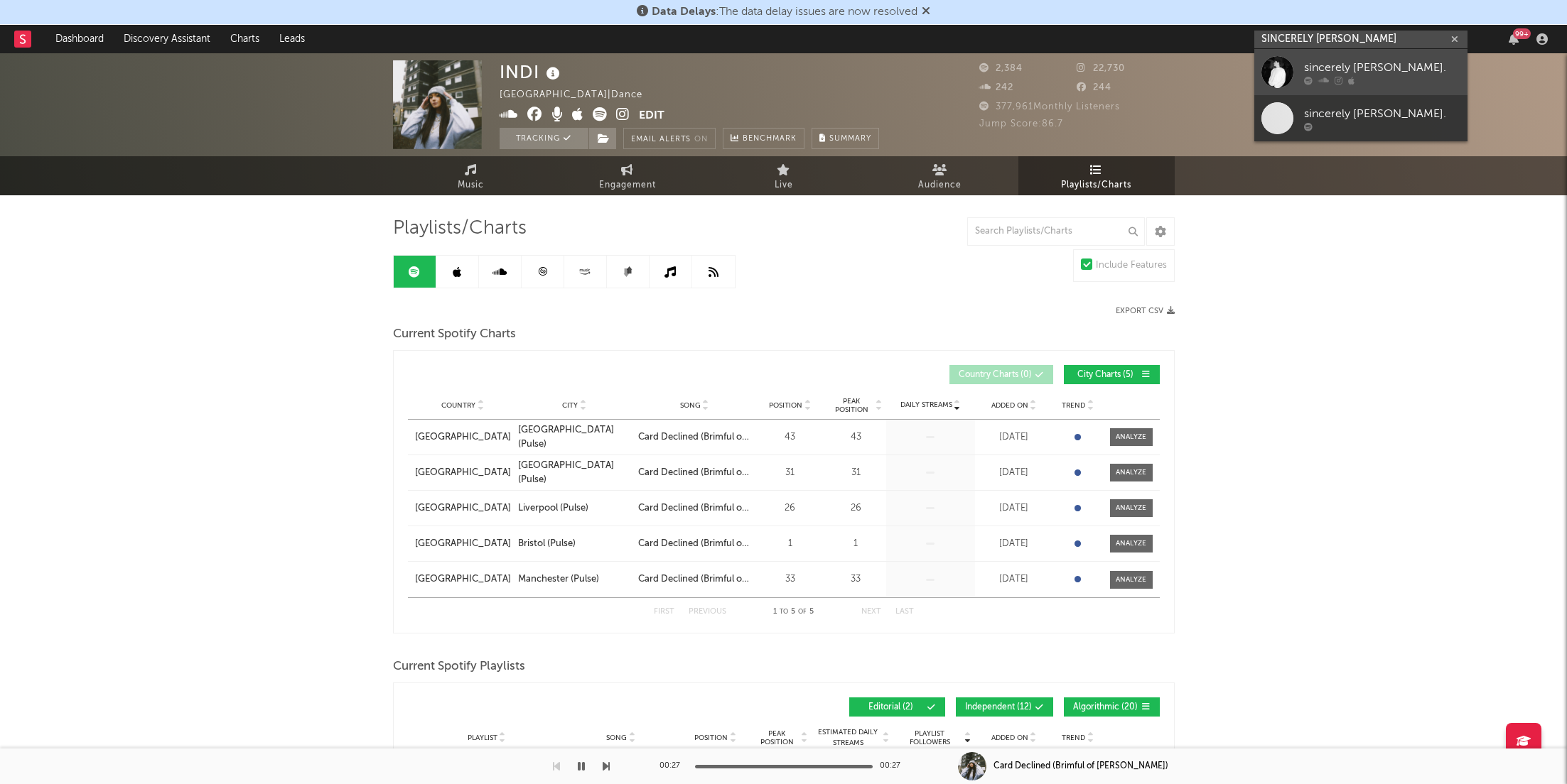
type input "SINCERELY [PERSON_NAME]"
click at [1352, 69] on div "sincerely [PERSON_NAME]." at bounding box center [1382, 67] width 156 height 17
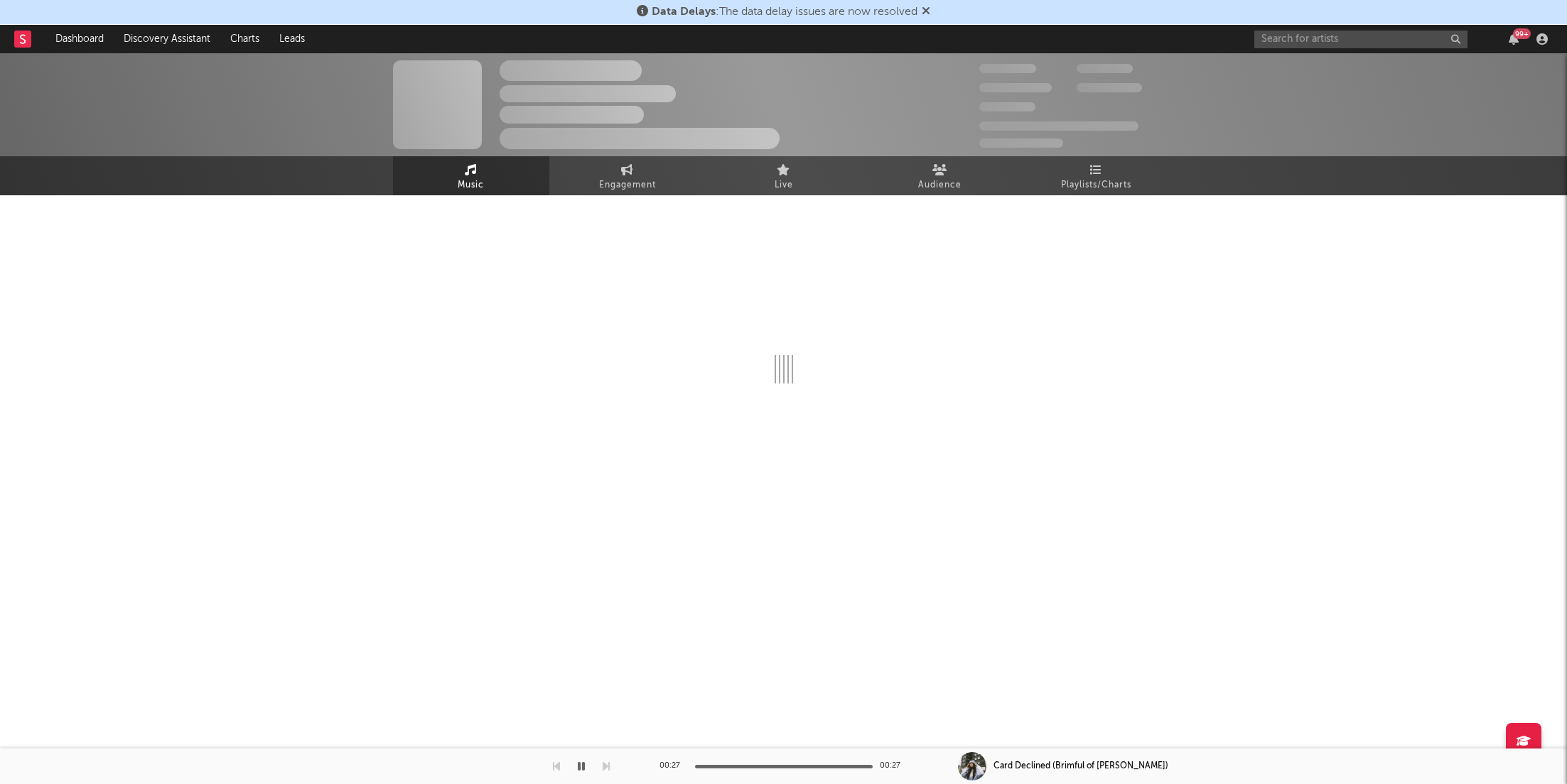
select select "6m"
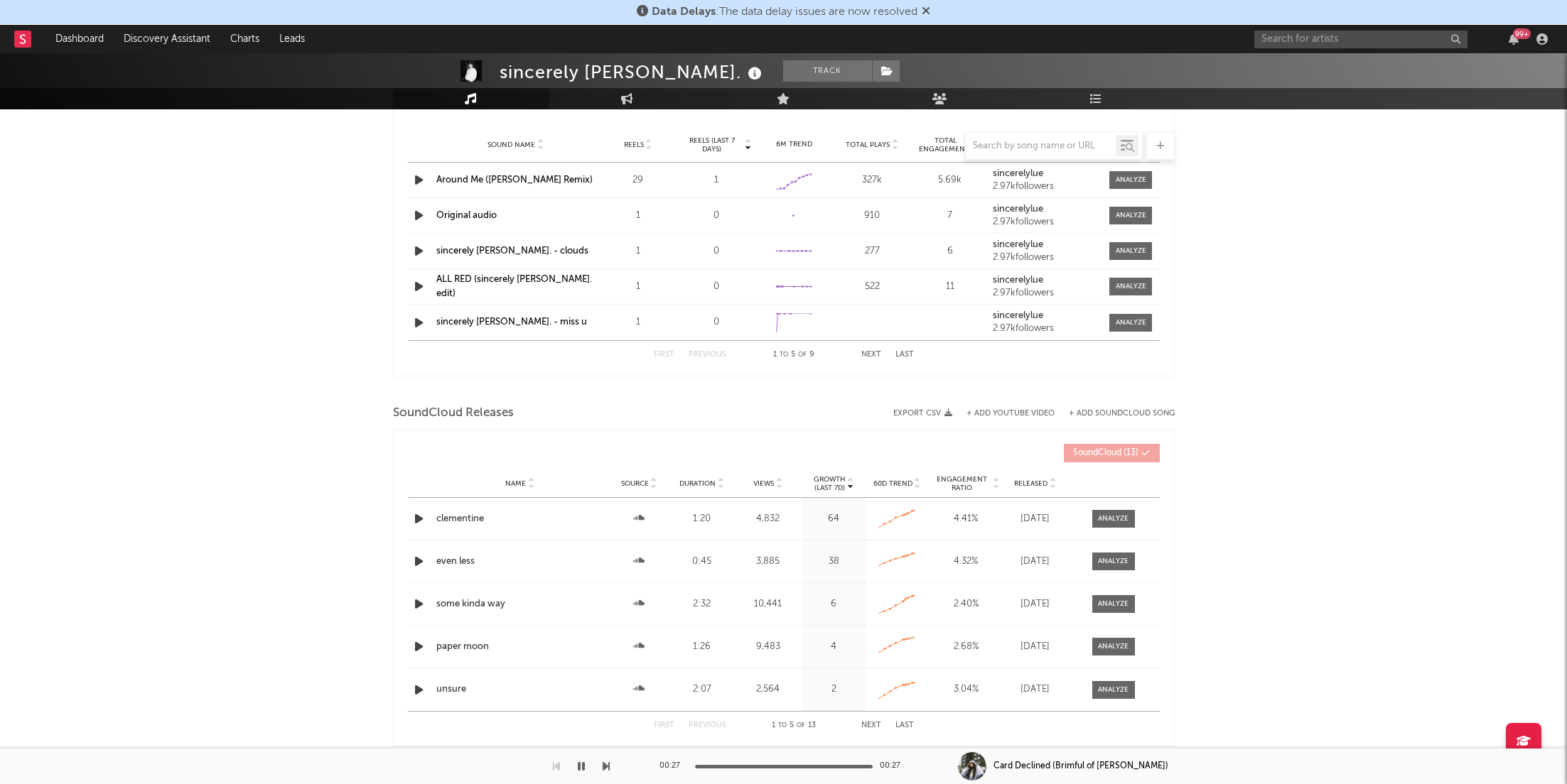
scroll to position [1008, 0]
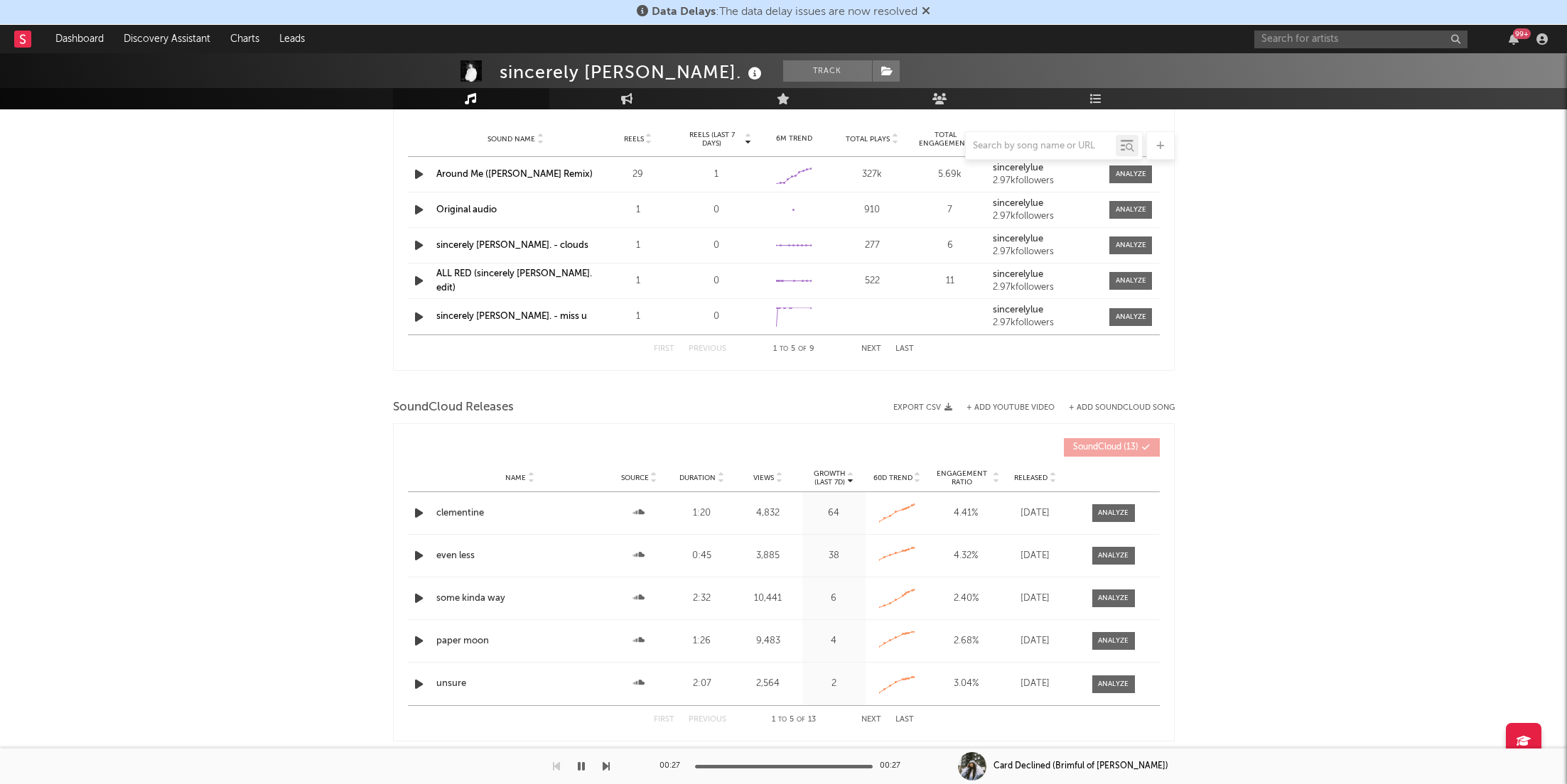
click at [774, 474] on span "Views" at bounding box center [764, 478] width 21 height 9
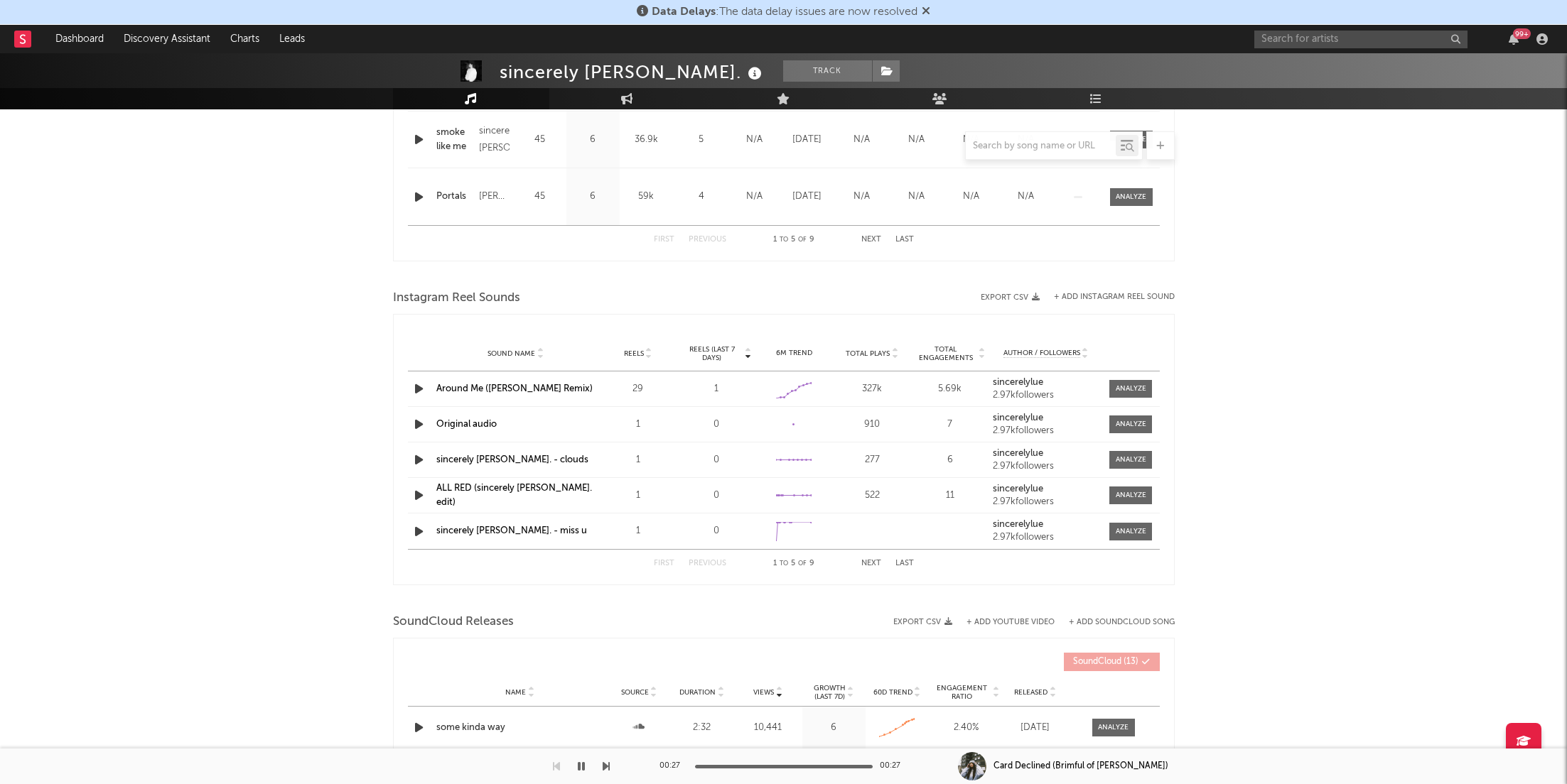
scroll to position [744, 0]
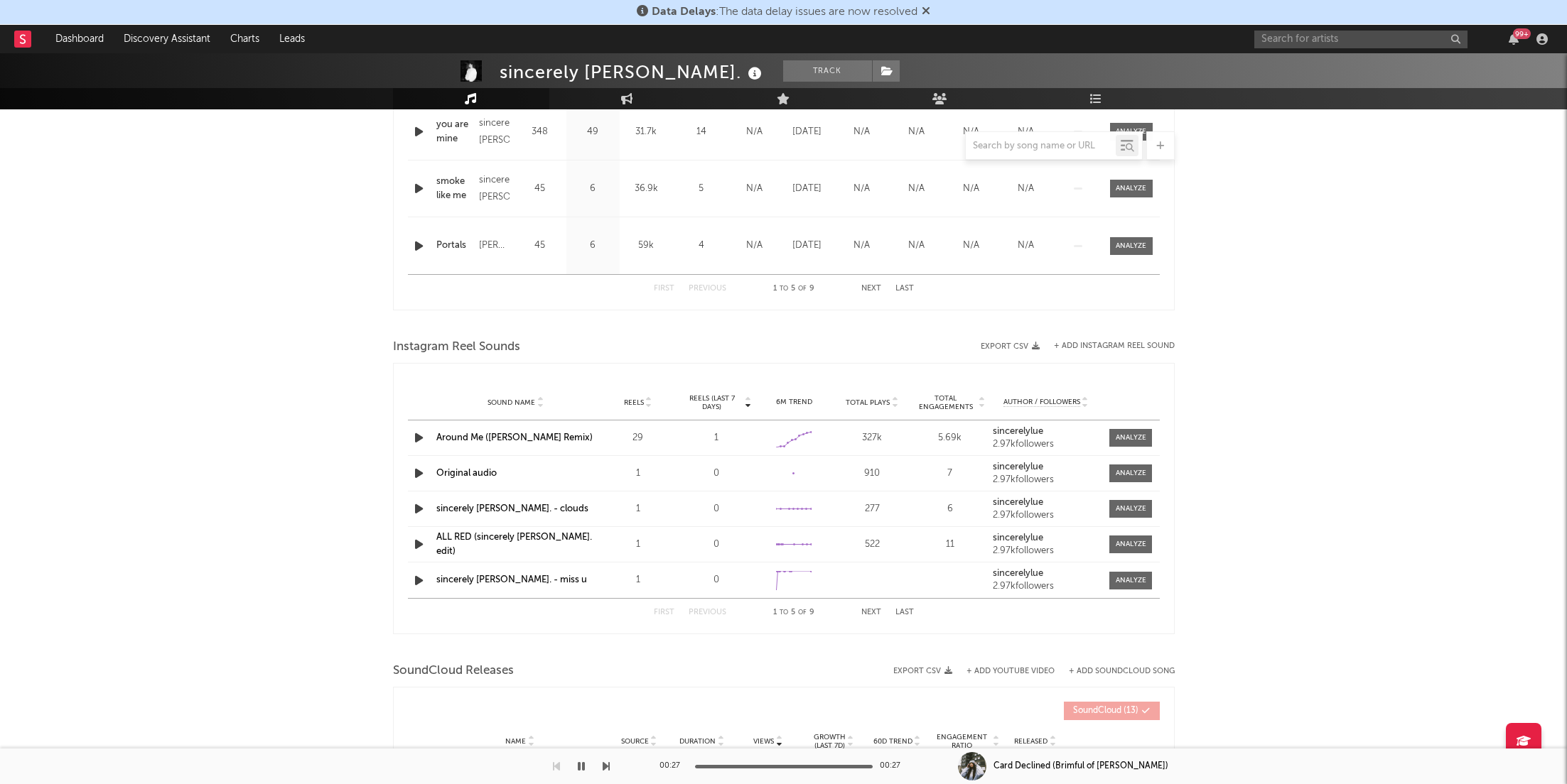
click at [1167, 141] on div at bounding box center [1161, 145] width 29 height 29
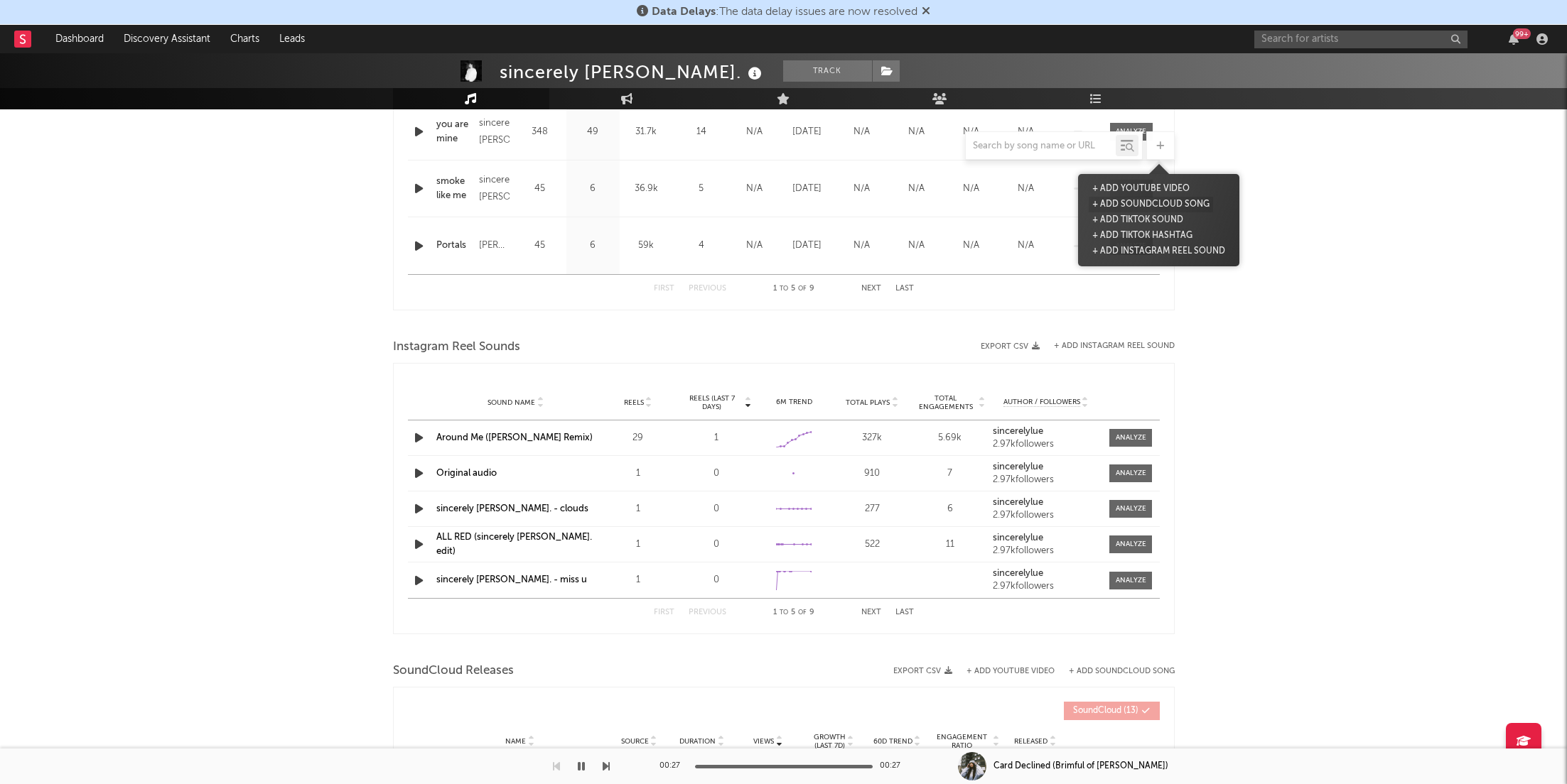
click at [1153, 199] on button "+ Add SoundCloud Song" at bounding box center [1151, 205] width 124 height 16
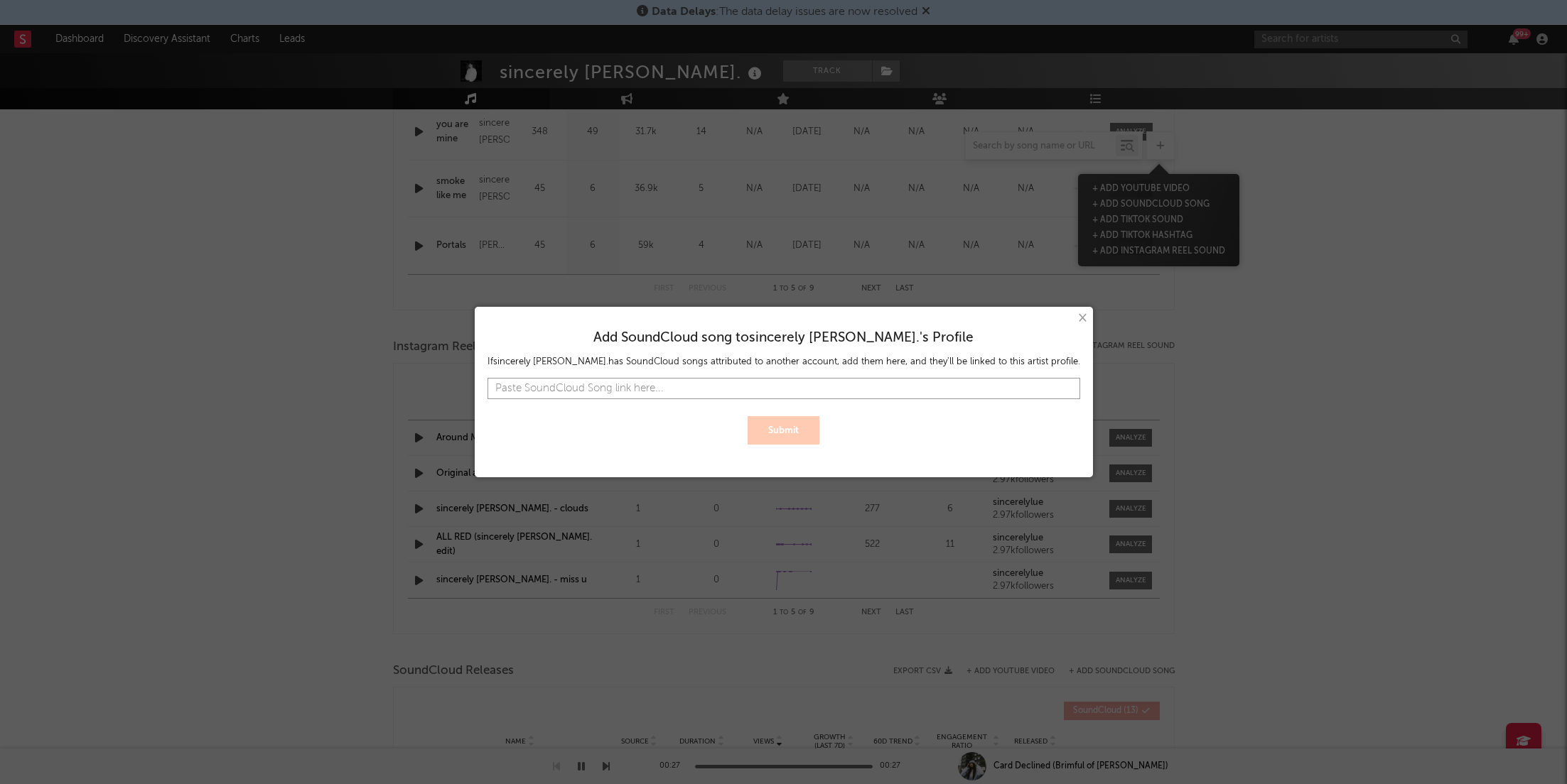
click at [722, 386] on input "text" at bounding box center [784, 388] width 592 height 21
paste input "[URL][DOMAIN_NAME][PERSON_NAME]"
type input "[URL][DOMAIN_NAME][PERSON_NAME]"
click at [769, 441] on button "Submit" at bounding box center [784, 430] width 72 height 29
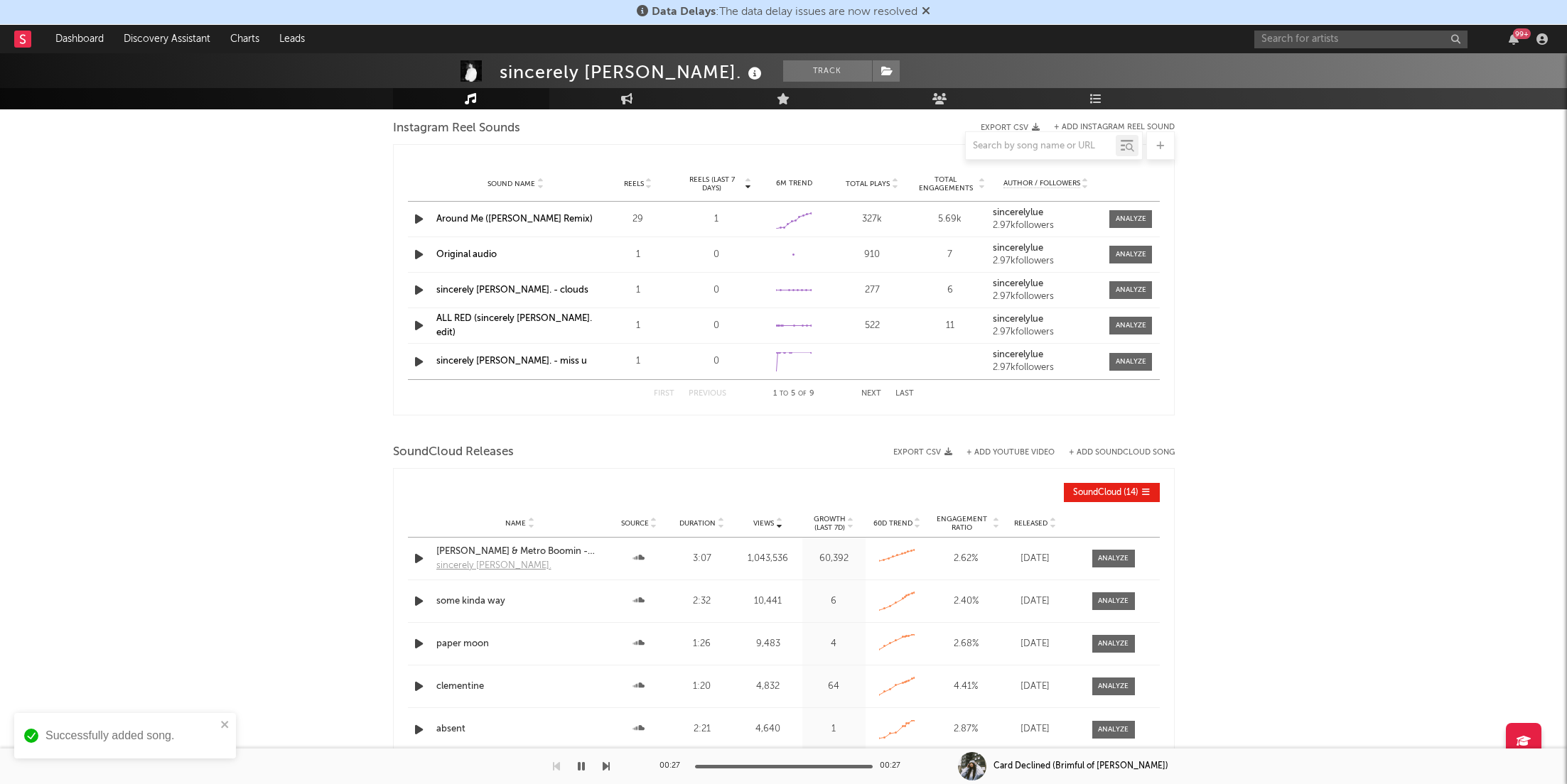
scroll to position [1000, 0]
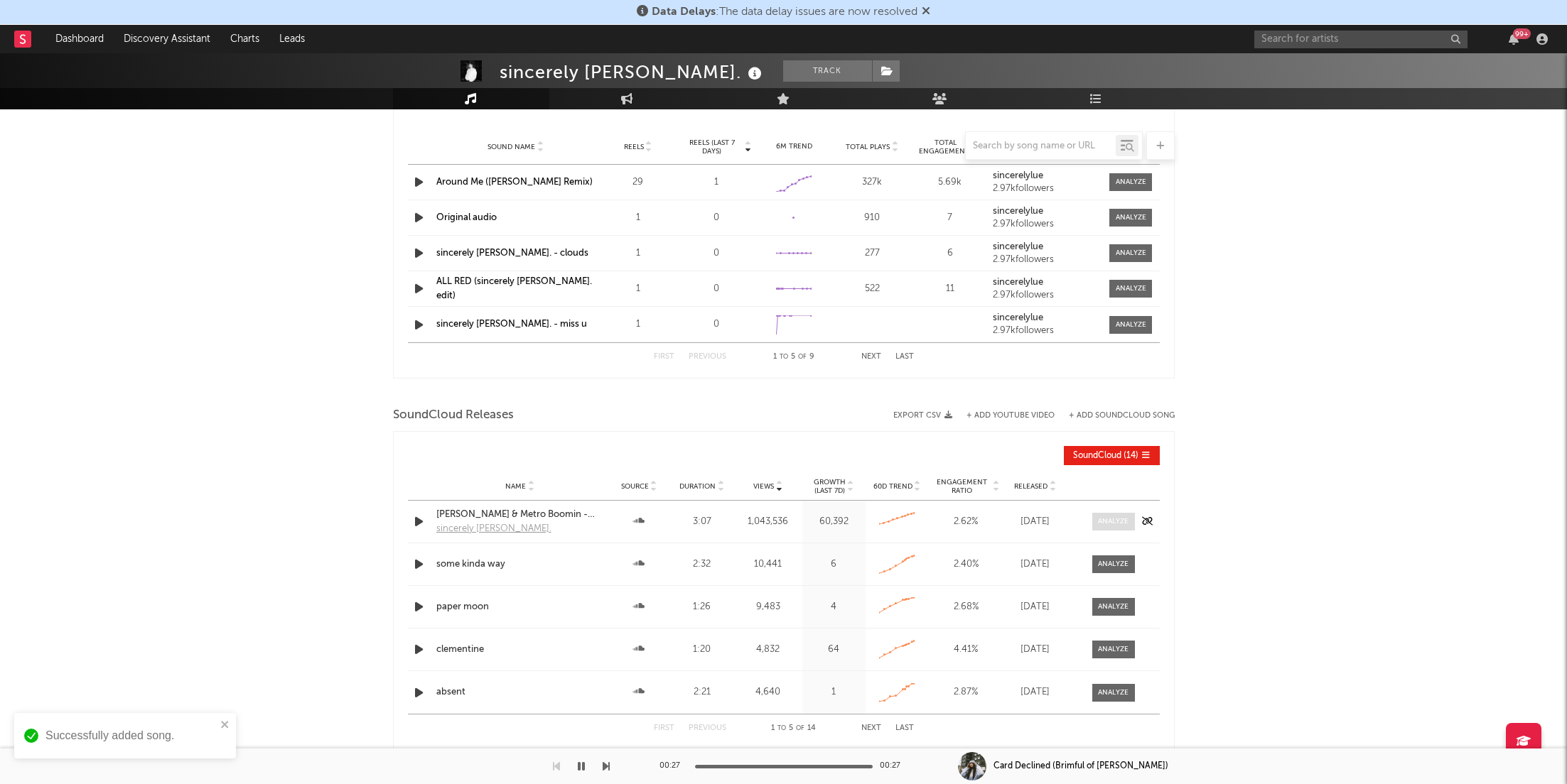
click at [1102, 513] on span at bounding box center [1113, 521] width 43 height 18
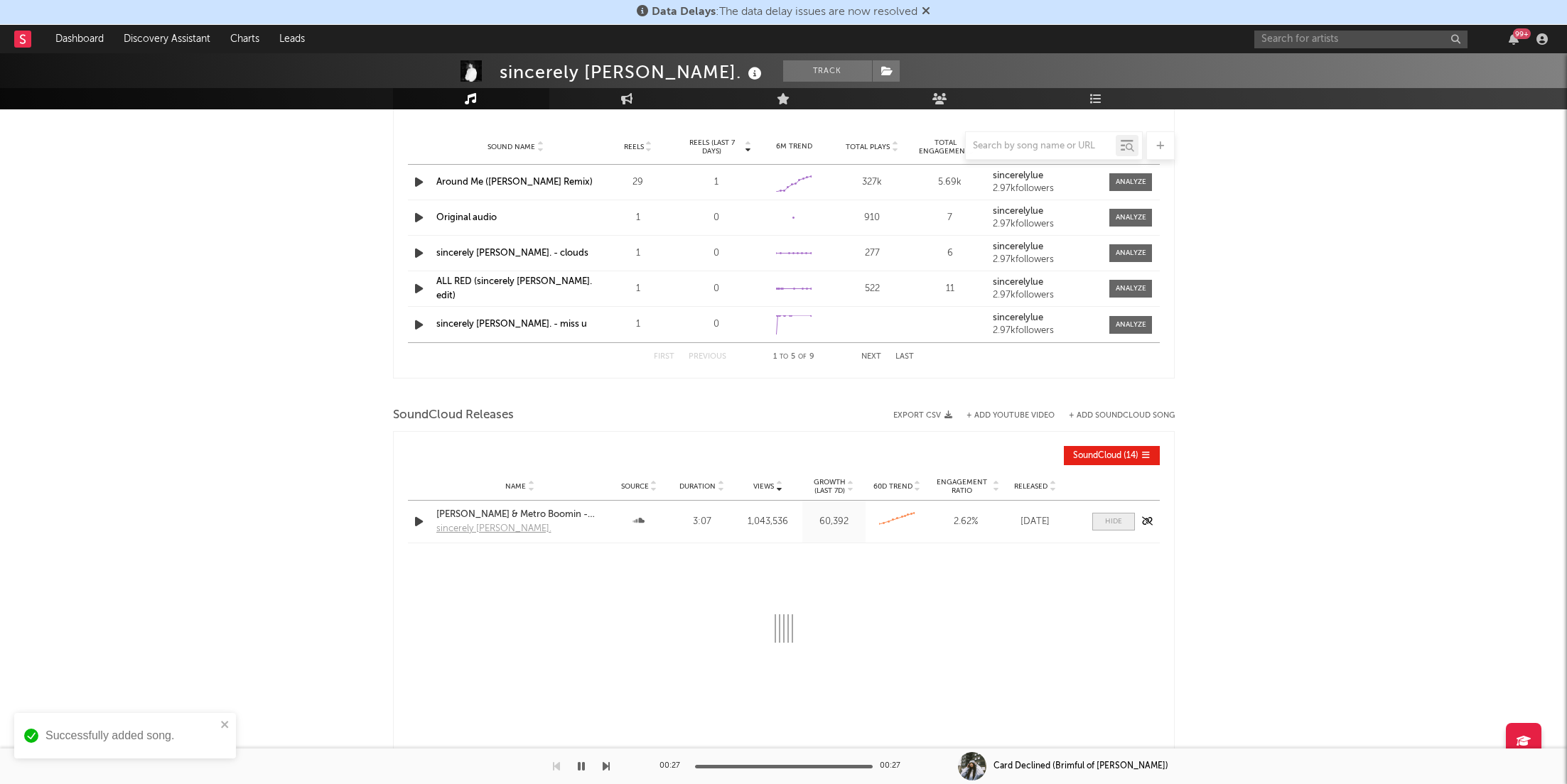
select select "3m"
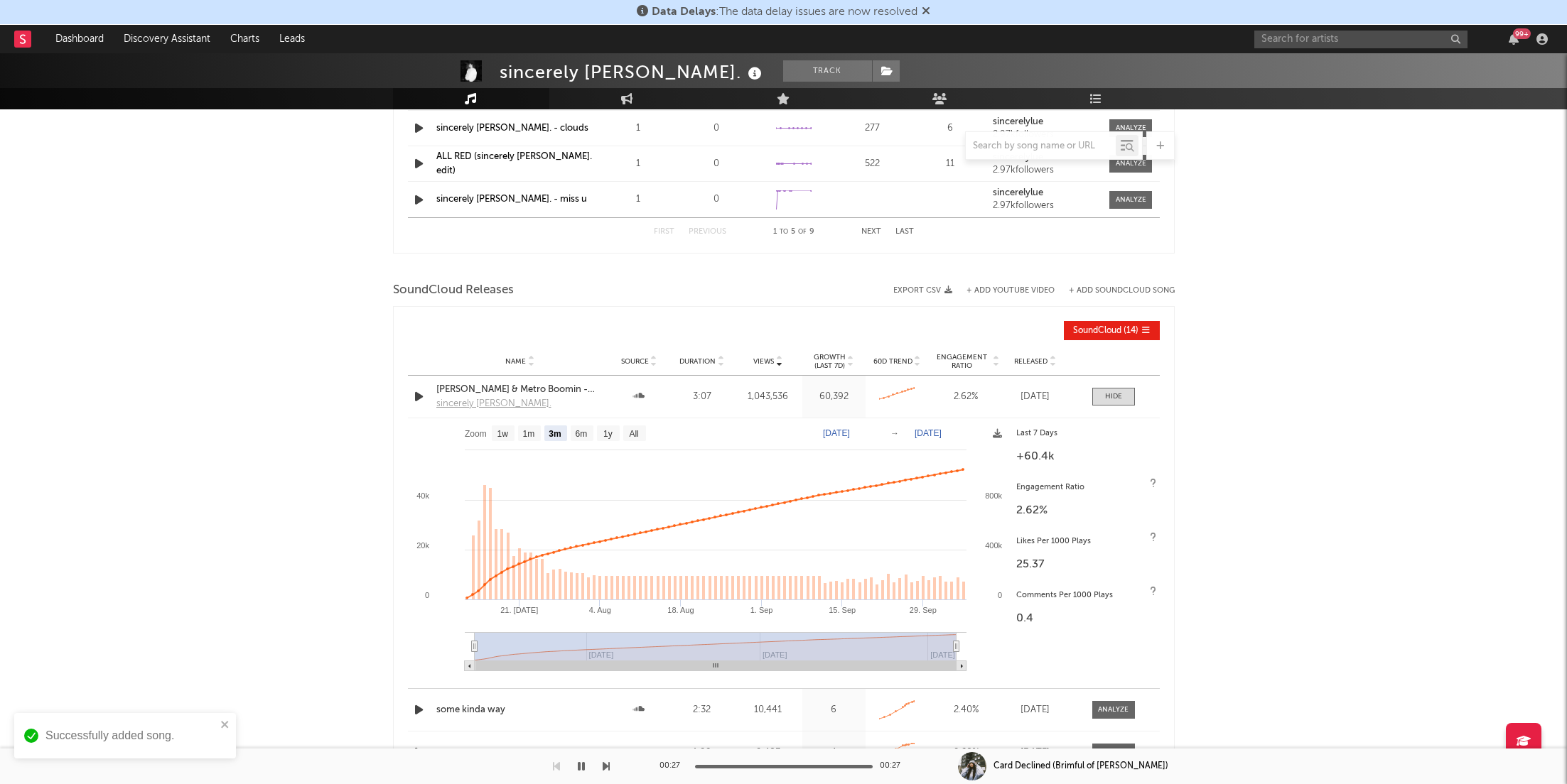
scroll to position [1156, 0]
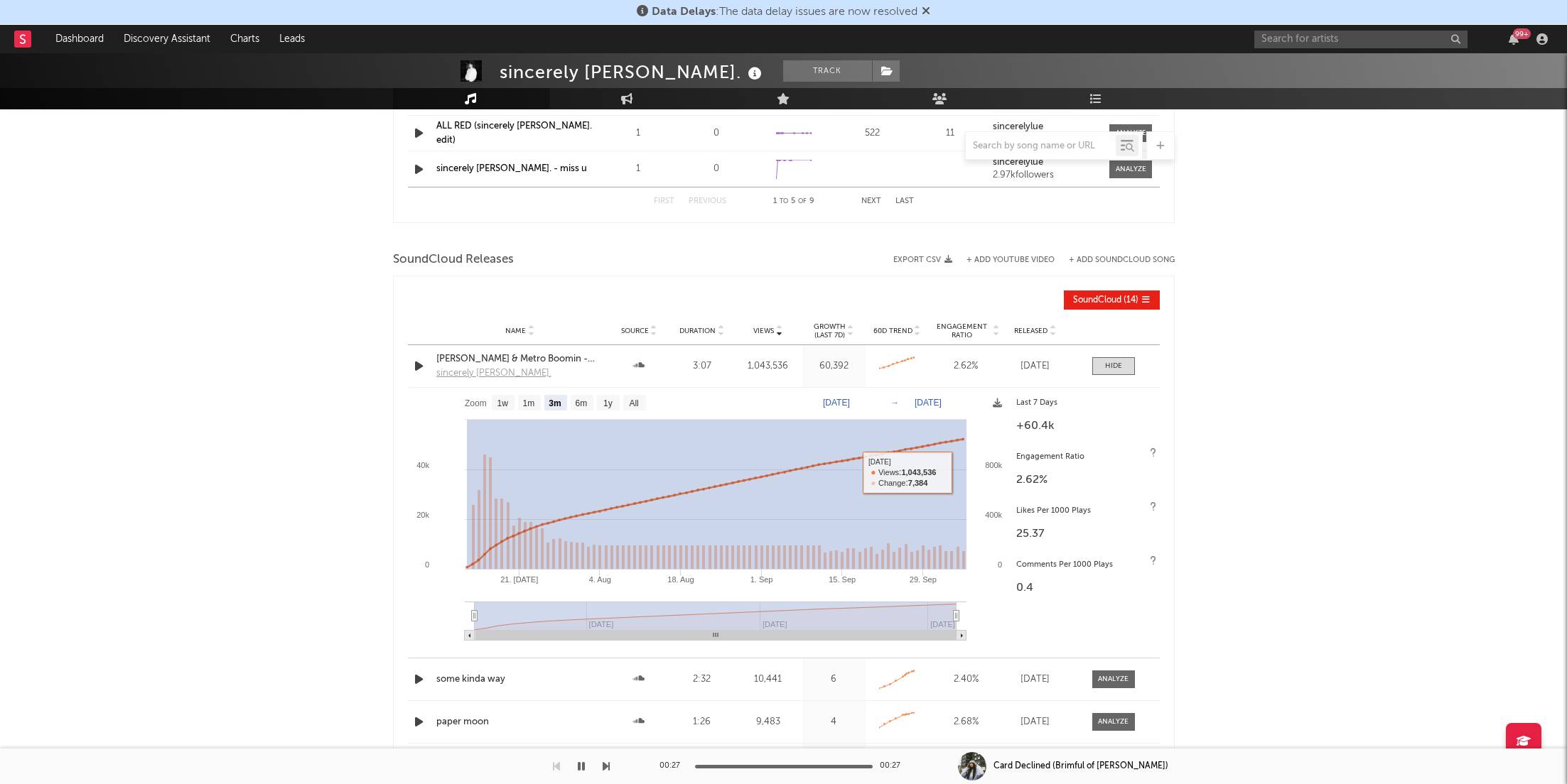
drag, startPoint x: 466, startPoint y: 497, endPoint x: 999, endPoint y: 476, distance: 533.4
click at [999, 476] on rect at bounding box center [709, 519] width 601 height 263
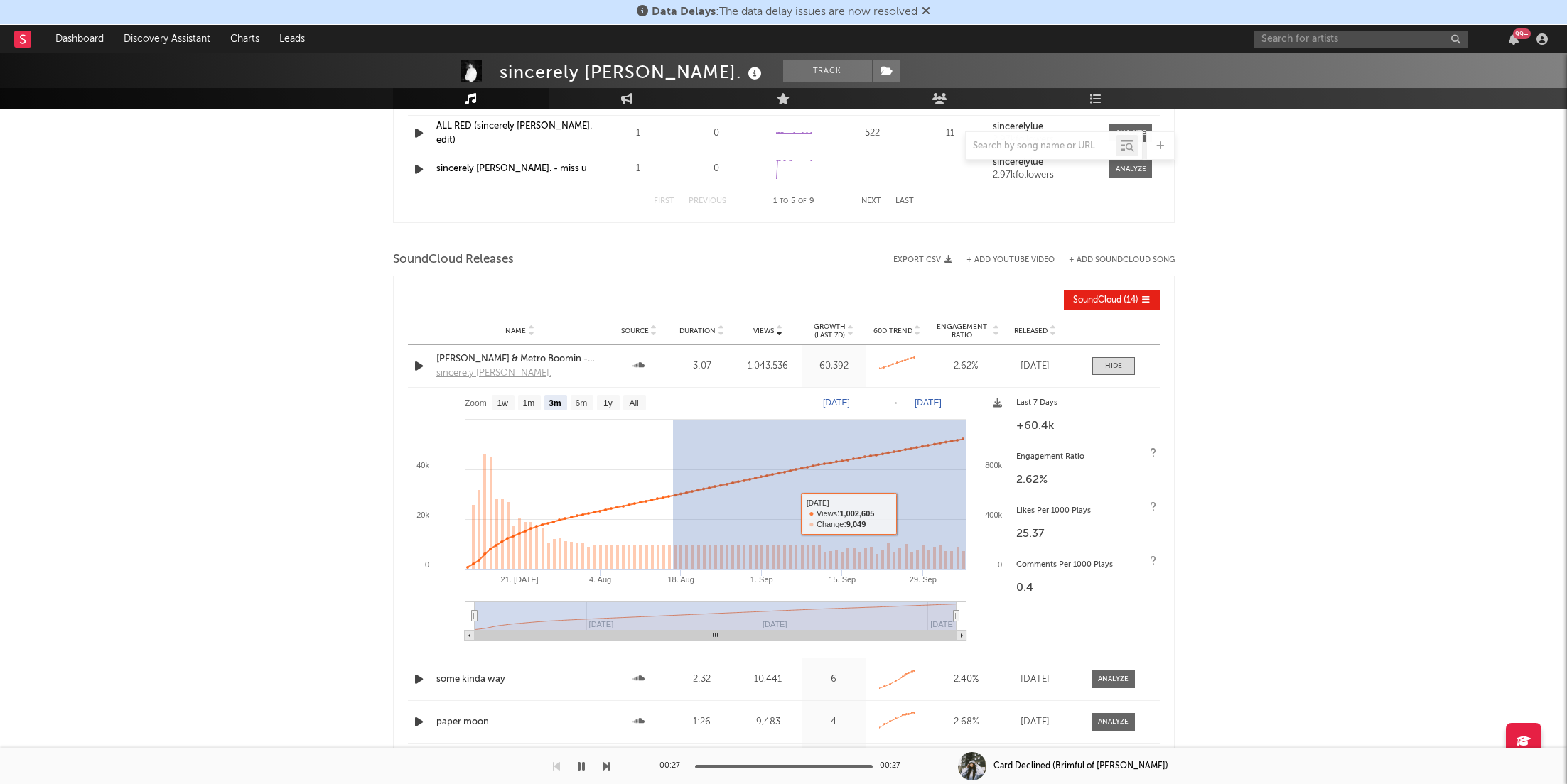
drag, startPoint x: 672, startPoint y: 519, endPoint x: 1052, endPoint y: 511, distance: 380.1
click at [1052, 511] on div "Zoom 1w 1m 3m 6m 1y All [DATE] [DATE] Created with Highcharts 10.3.3 21. [DATE]…" at bounding box center [784, 519] width 752 height 263
type input "[DATE]"
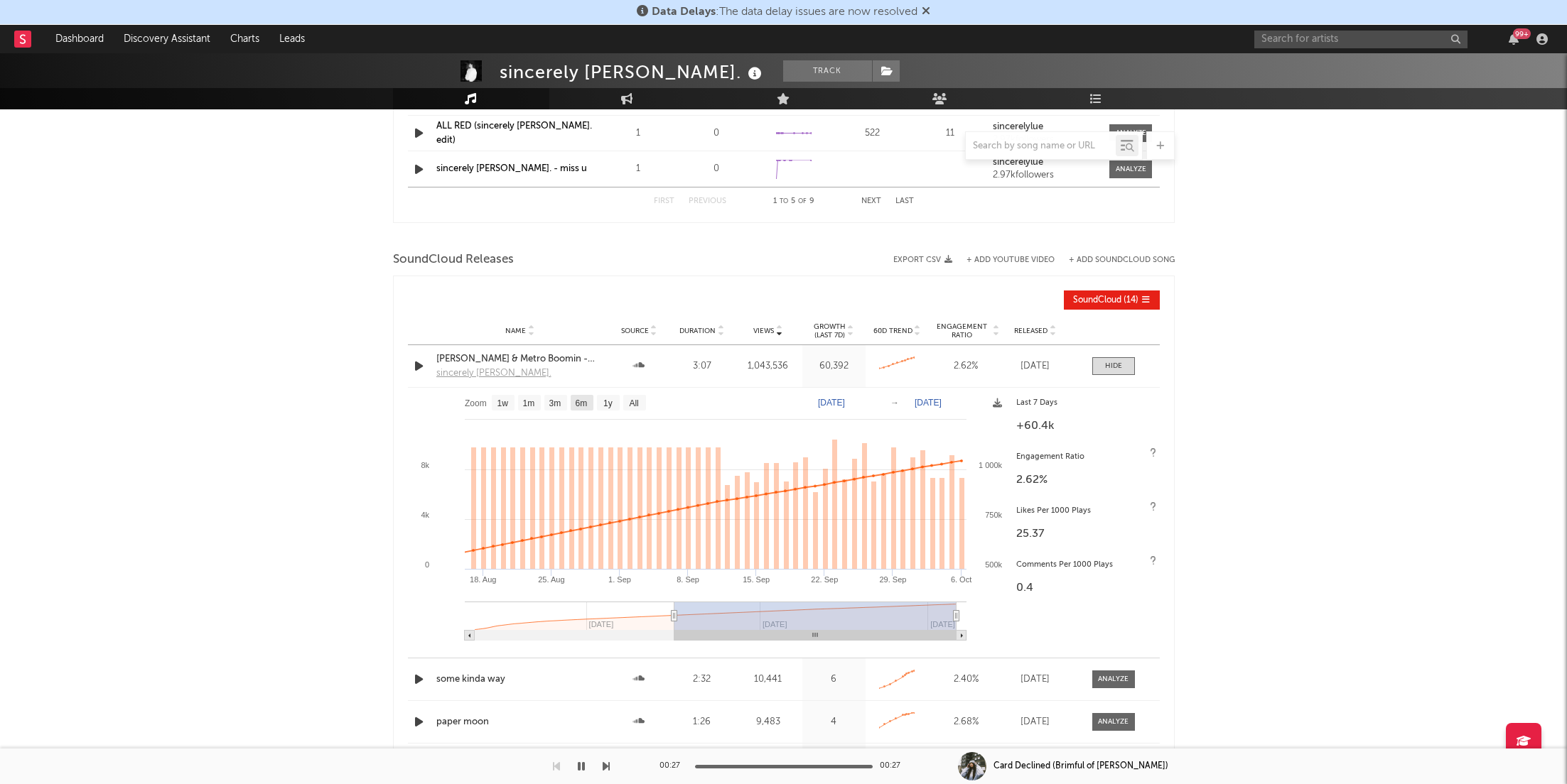
click at [577, 398] on text "6m" at bounding box center [581, 403] width 12 height 10
select select "6m"
type input "[DATE]"
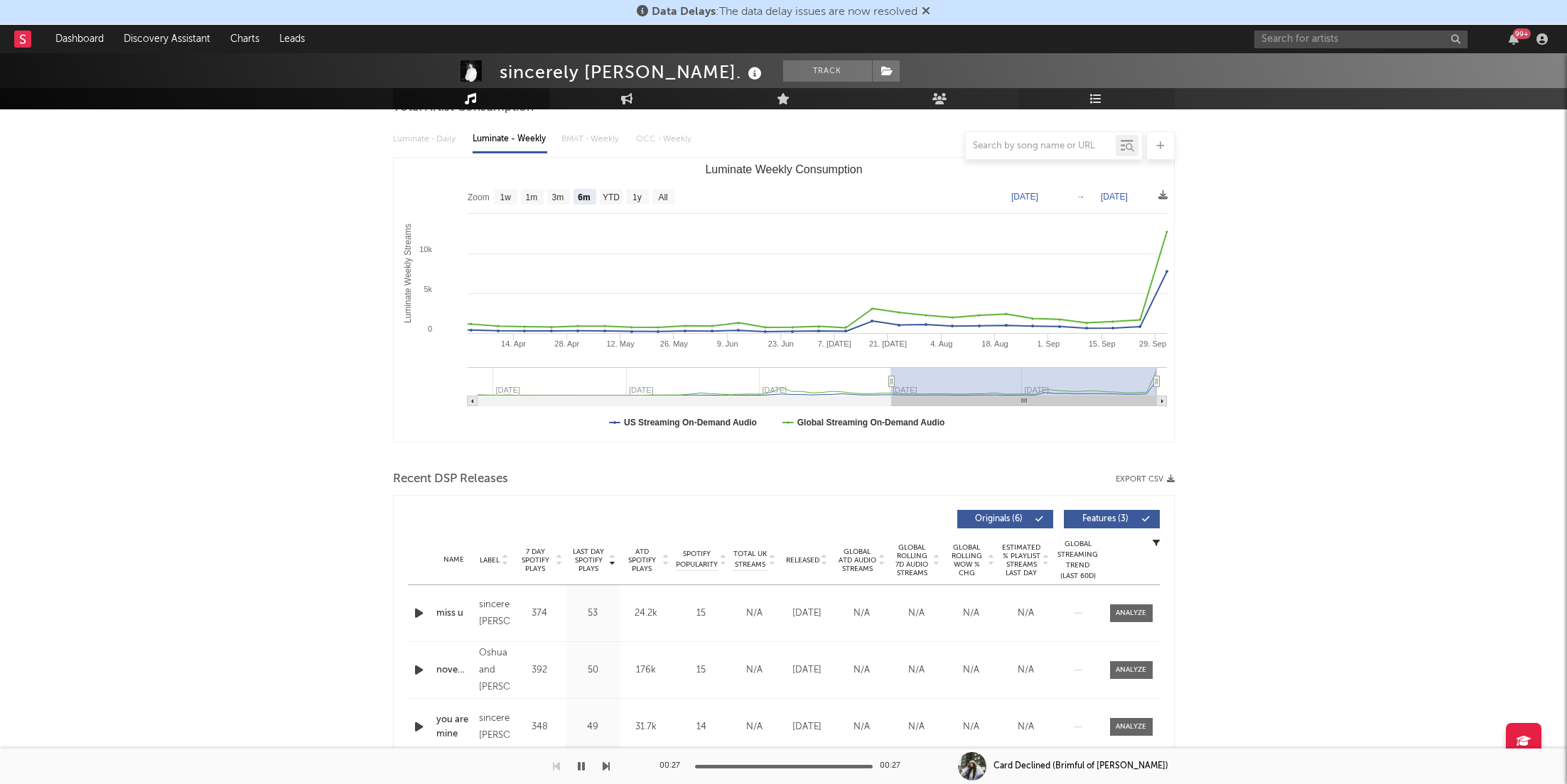
scroll to position [0, 0]
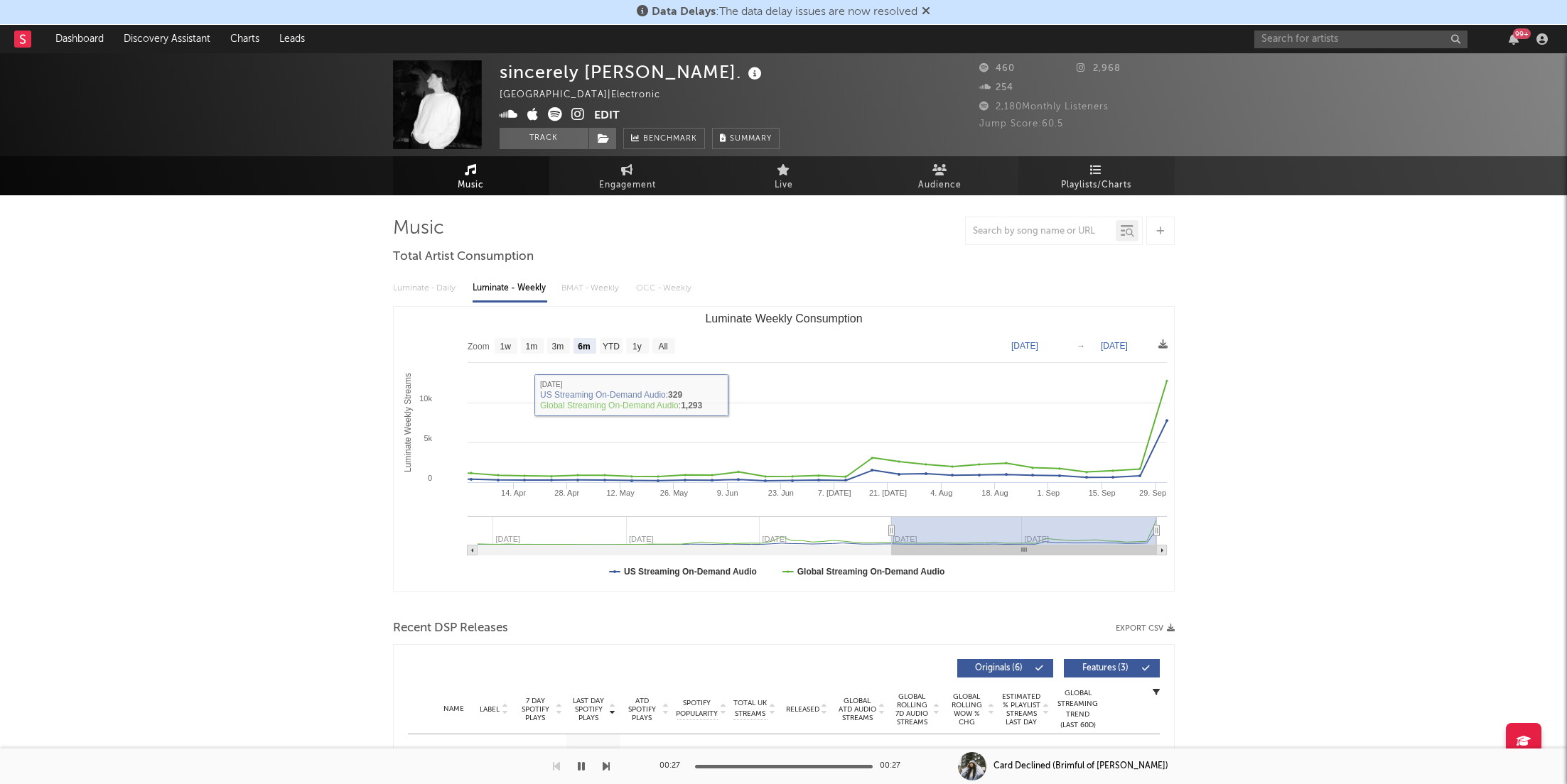
click at [1078, 177] on span "Playlists/Charts" at bounding box center [1096, 185] width 71 height 17
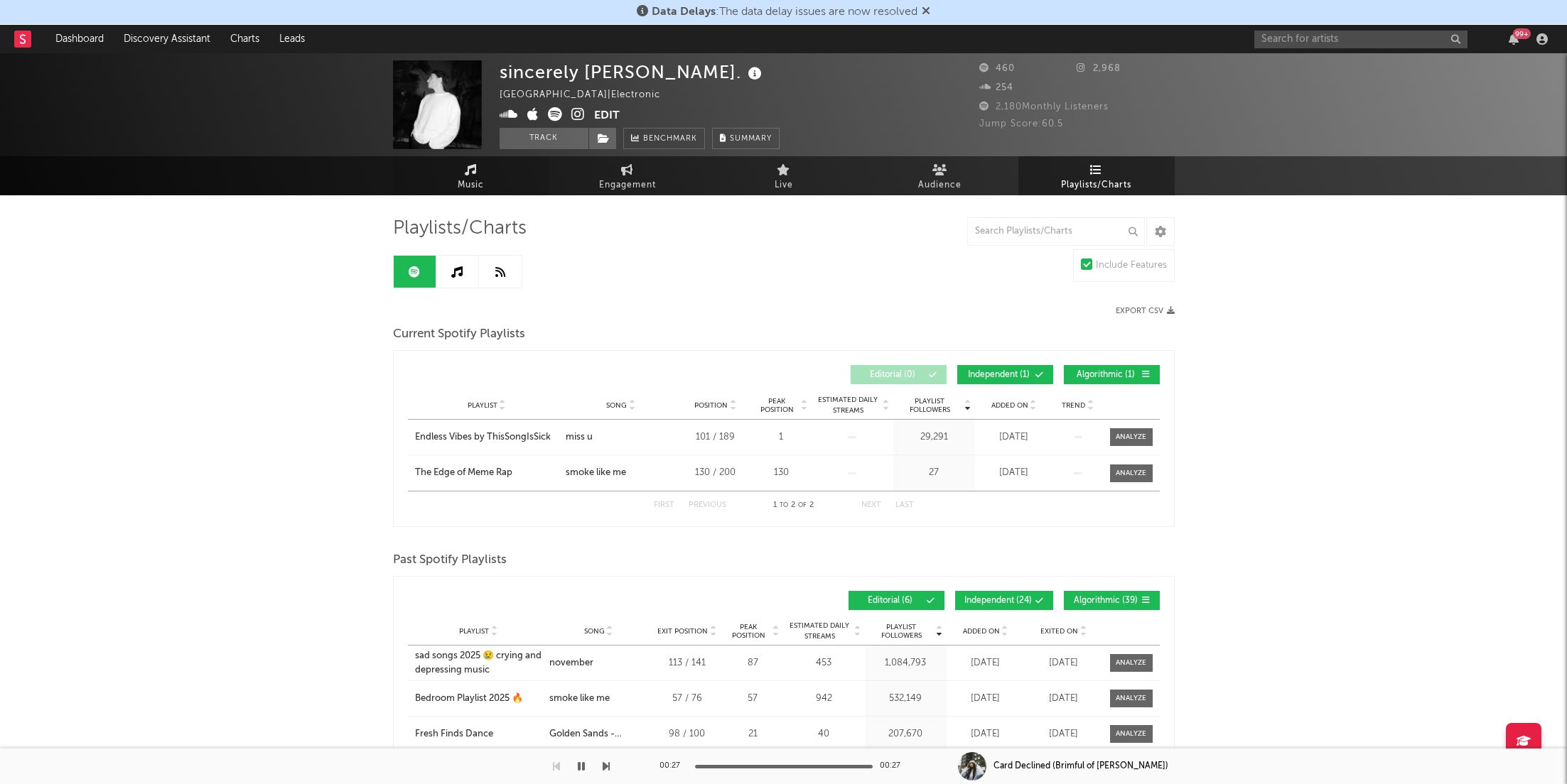
click at [479, 190] on span "Music" at bounding box center [471, 185] width 26 height 17
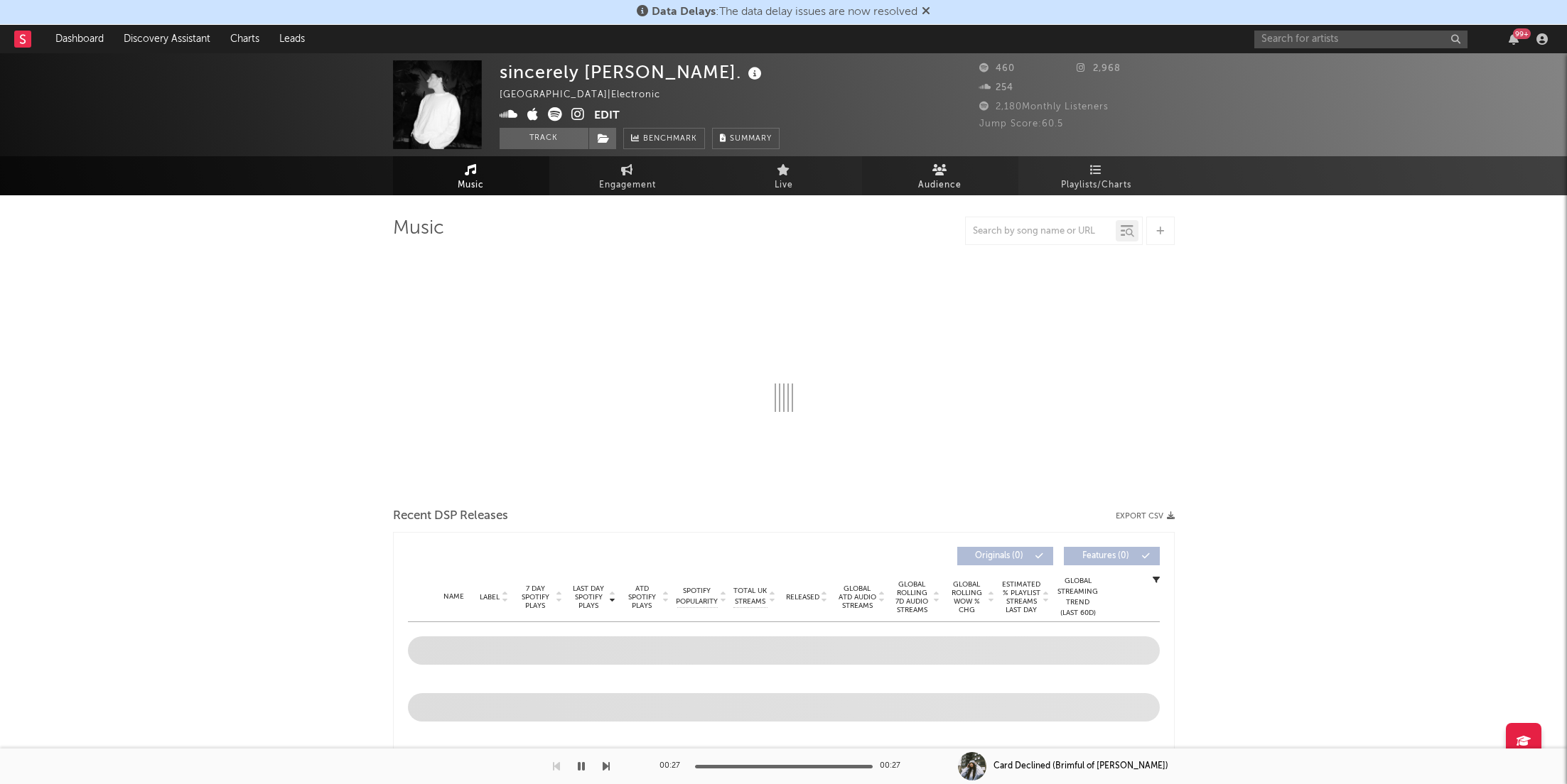
select select "6m"
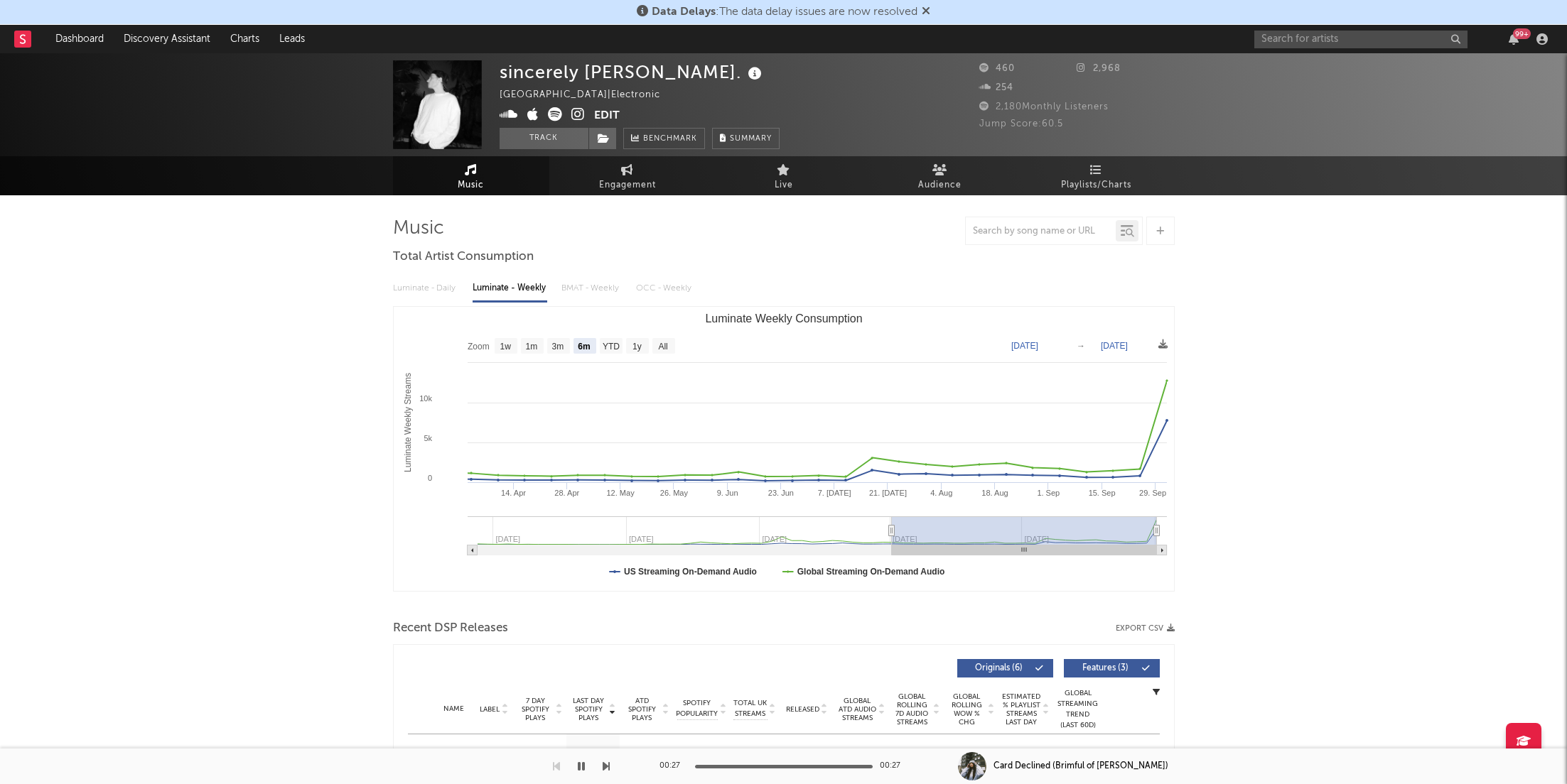
click at [1512, 32] on div "99 +" at bounding box center [1404, 39] width 299 height 29
click at [1516, 41] on icon "button" at bounding box center [1514, 39] width 10 height 11
